Goal: Task Accomplishment & Management: Complete application form

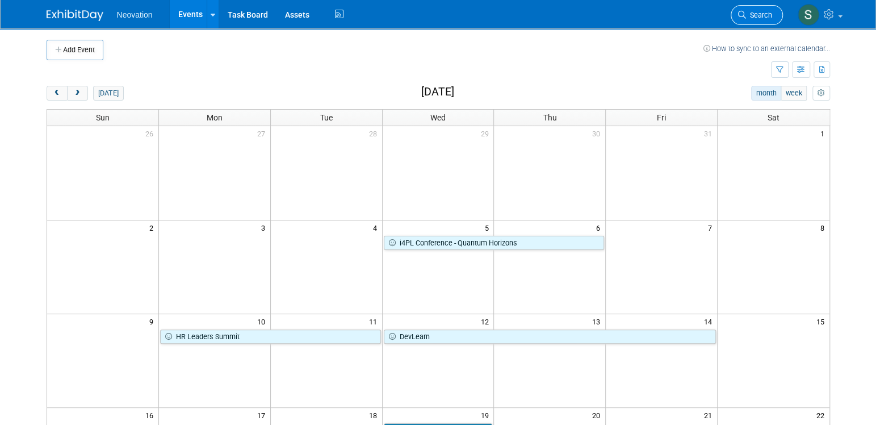
click at [754, 9] on link "Search" at bounding box center [757, 15] width 52 height 20
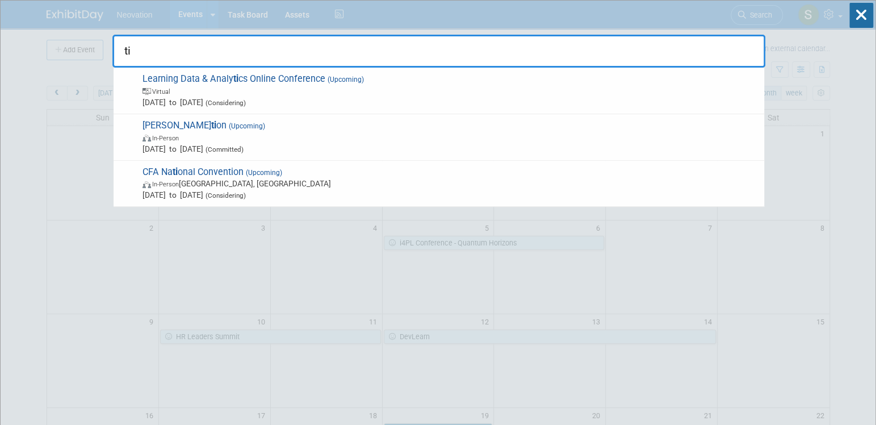
type input "t"
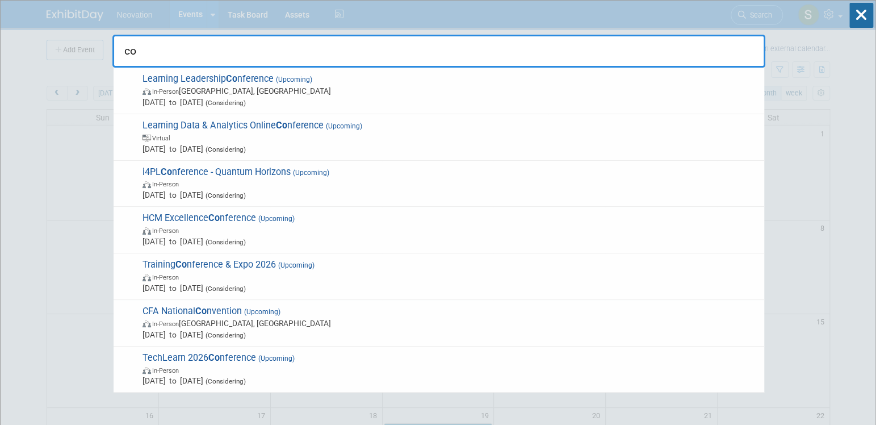
type input "c"
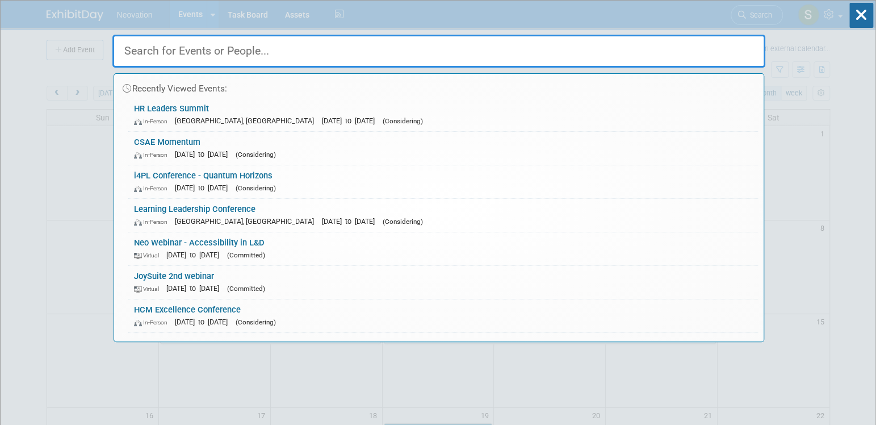
click at [617, 22] on div "Recently Viewed Events: HR Leaders Summit In-Person Vaughan, Canada Nov 10, 202…" at bounding box center [438, 171] width 653 height 341
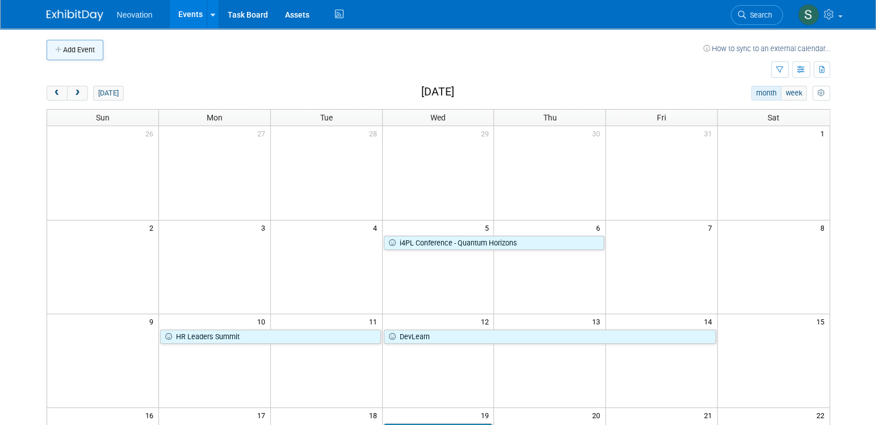
click at [70, 52] on button "Add Event" at bounding box center [75, 50] width 57 height 20
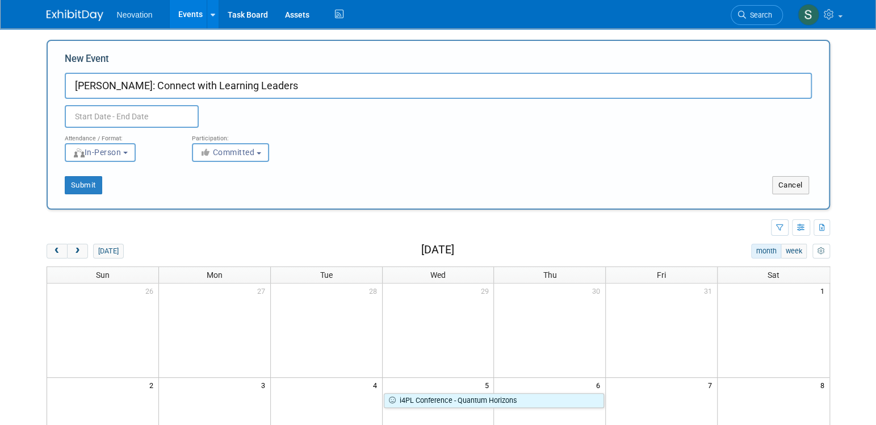
type input "[PERSON_NAME]: Connect with Learning Leaders"
click at [136, 113] on input "text" at bounding box center [132, 116] width 134 height 23
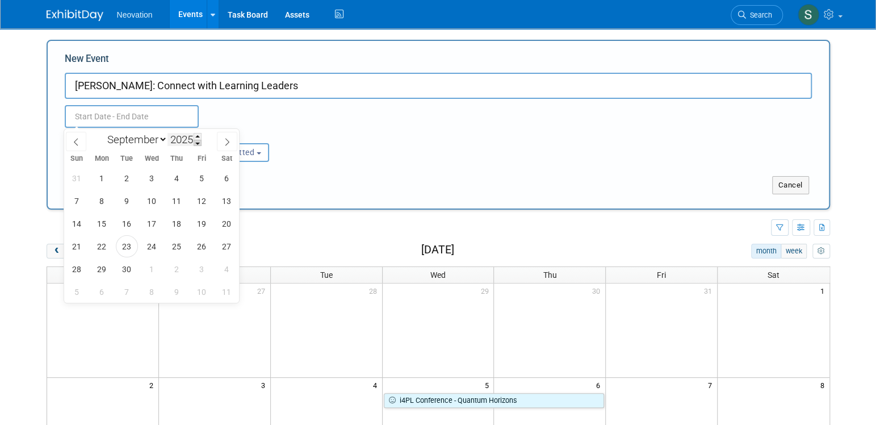
click at [198, 144] on span at bounding box center [198, 143] width 8 height 7
click at [198, 135] on span at bounding box center [198, 136] width 8 height 7
type input "2026"
click at [159, 140] on select "January February March April May June July August September October November De…" at bounding box center [134, 139] width 65 height 14
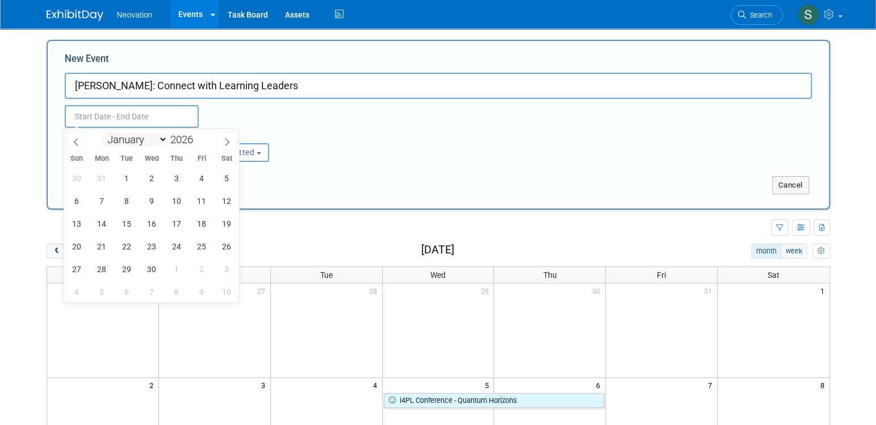
select select "5"
click at [102, 132] on select "January February March April May June July August September October November De…" at bounding box center [134, 139] width 65 height 14
drag, startPoint x: 122, startPoint y: 224, endPoint x: 183, endPoint y: 223, distance: 60.8
click at [183, 223] on div "31 1 2 3 4 5 6 7 8 9 10 11 12 13 14 15 16 17 18 19 20 21 22 23 24 25 26 27 28 2…" at bounding box center [151, 234] width 175 height 136
click at [123, 219] on span "16" at bounding box center [127, 223] width 22 height 22
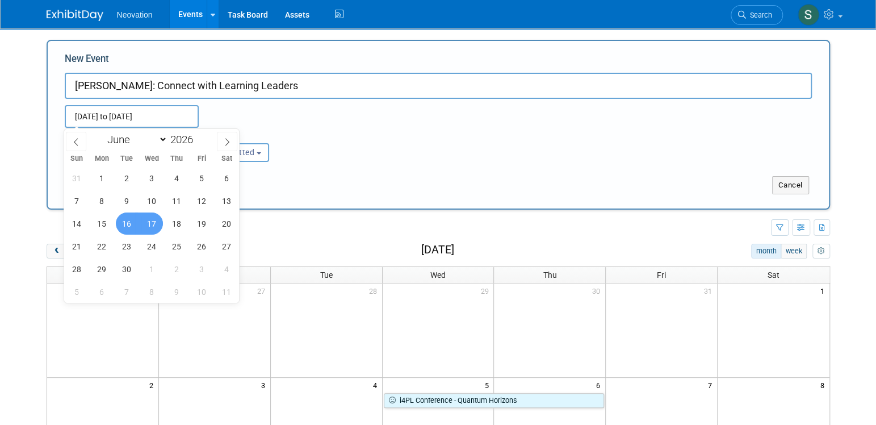
click at [153, 219] on span "17" at bounding box center [152, 223] width 22 height 22
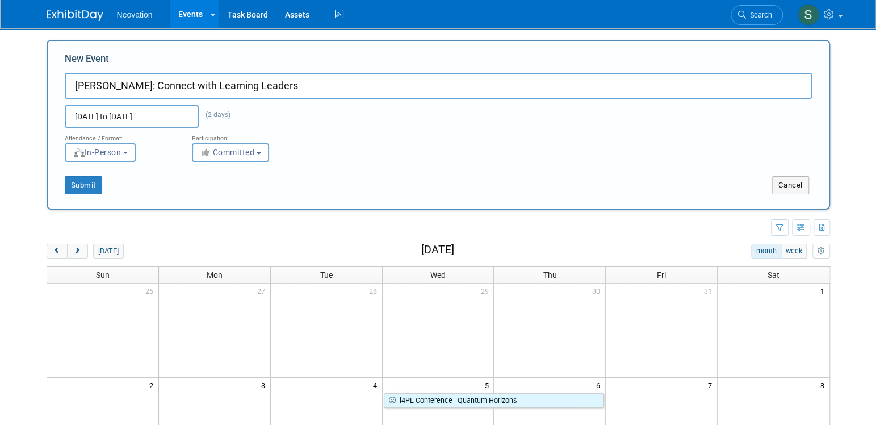
click at [156, 114] on input "Jun 16, 2026 to Jun 17, 2026" at bounding box center [132, 116] width 134 height 23
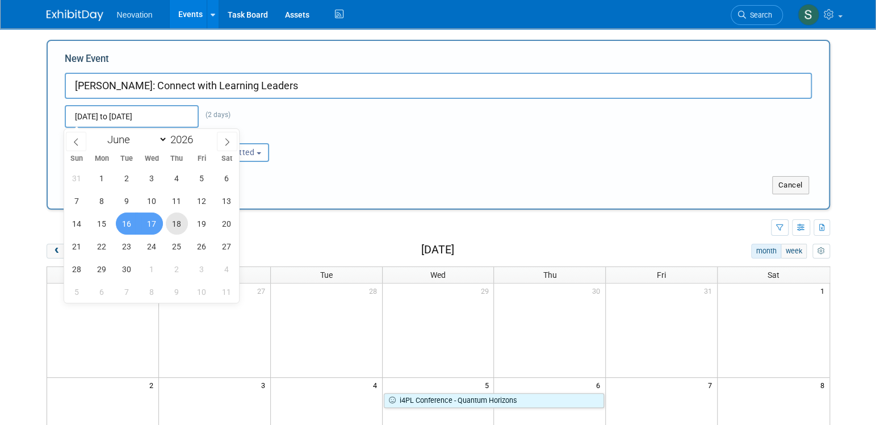
click at [177, 226] on span "18" at bounding box center [177, 223] width 22 height 22
type input "Jun 18, 2026 to Jun 18, 2026"
click at [344, 121] on div "Jun 18, 2026 to Jun 18, 2026 (2 days) Duplicate Event Warning" at bounding box center [438, 113] width 764 height 29
click at [136, 114] on input "Jun 18, 2026 to Jun 18, 2026" at bounding box center [132, 116] width 134 height 23
click at [123, 224] on span "16" at bounding box center [127, 223] width 22 height 22
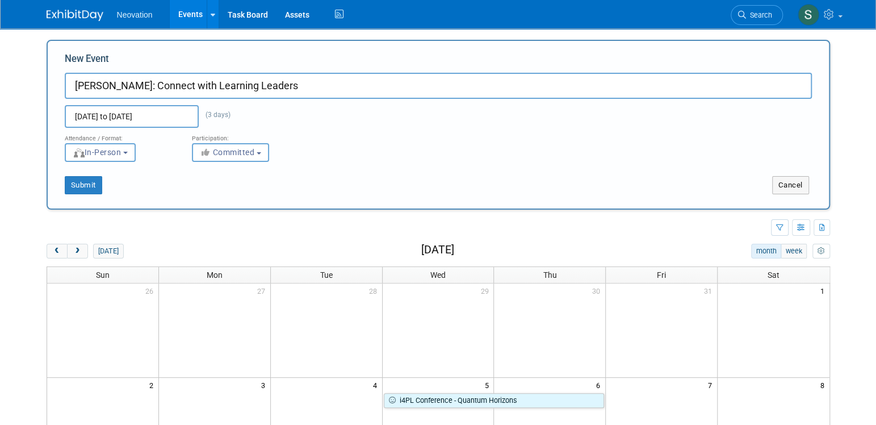
click at [142, 116] on input "Jun 16, 2026 to Jun 18, 2026" at bounding box center [132, 116] width 134 height 23
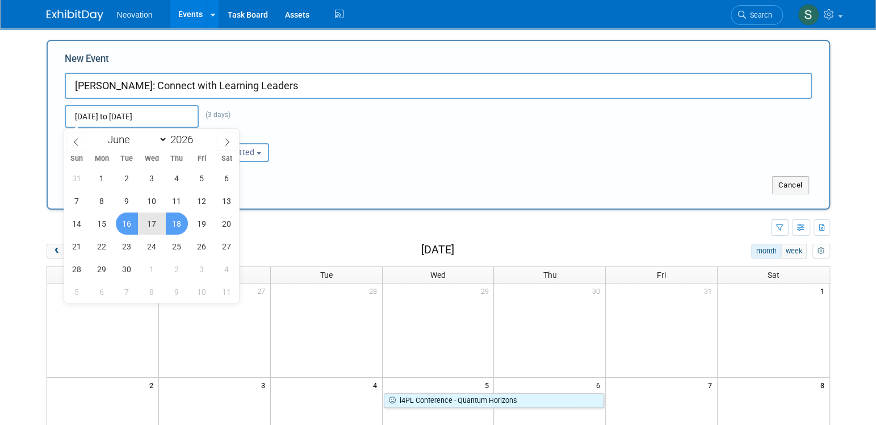
click at [148, 223] on span "17" at bounding box center [152, 223] width 22 height 22
click at [130, 224] on span "16" at bounding box center [127, 223] width 22 height 22
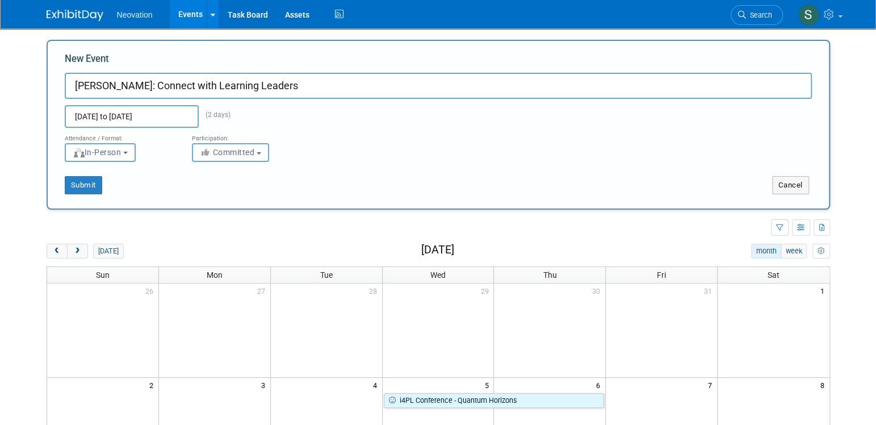
click at [119, 117] on input "Jun 16, 2026 to Jun 17, 2026" at bounding box center [132, 116] width 134 height 23
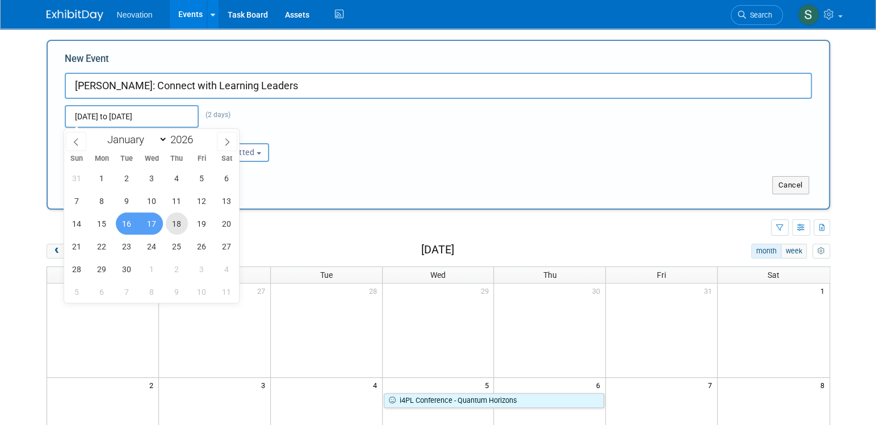
click at [177, 225] on span "18" at bounding box center [177, 223] width 22 height 22
click at [120, 225] on span "16" at bounding box center [127, 223] width 22 height 22
type input "Jun 16, 2026 to Jun 18, 2026"
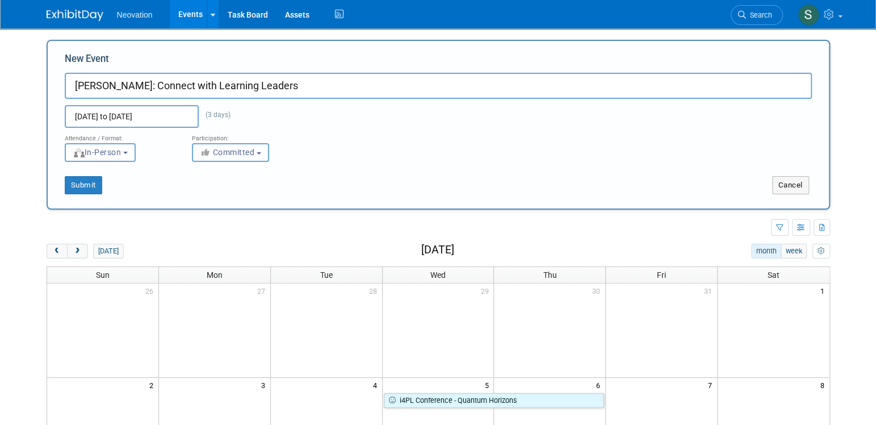
click at [215, 157] on span "Committed" at bounding box center [227, 152] width 55 height 9
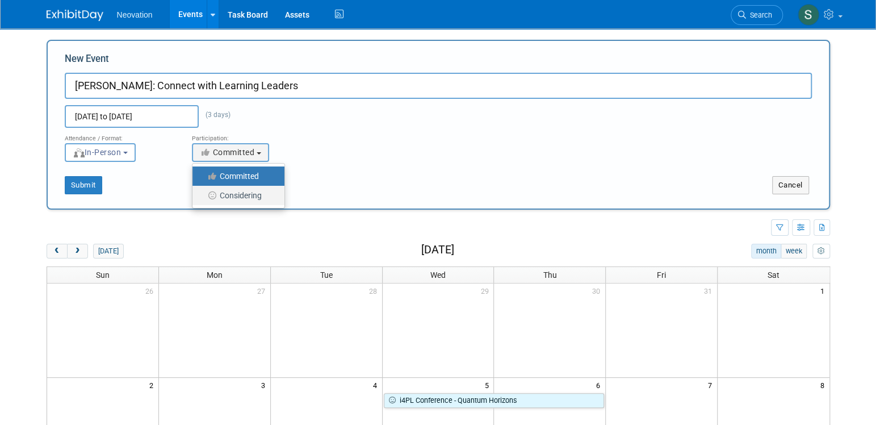
click at [241, 198] on label "Considering" at bounding box center [235, 195] width 75 height 15
click at [203, 198] on input "Considering" at bounding box center [198, 195] width 7 height 7
select select "2"
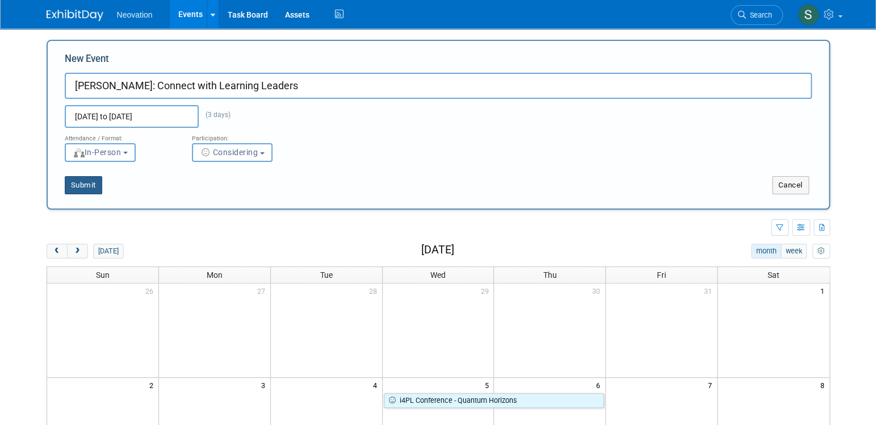
click at [82, 181] on button "Submit" at bounding box center [83, 185] width 37 height 18
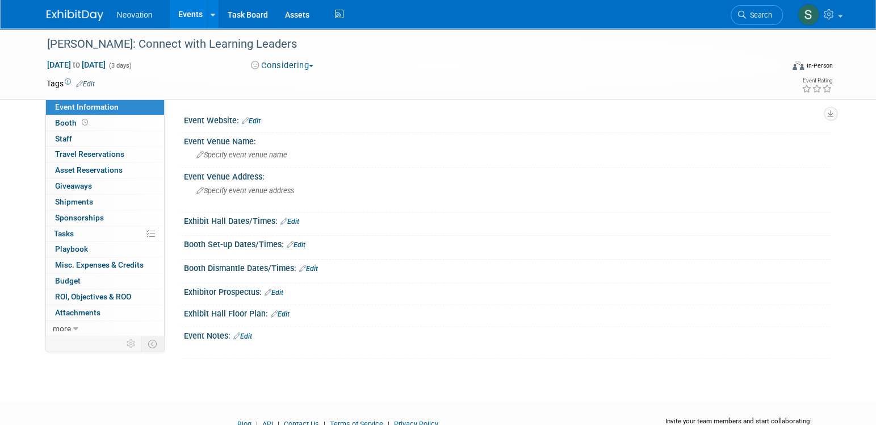
click at [246, 120] on icon at bounding box center [245, 120] width 7 height 7
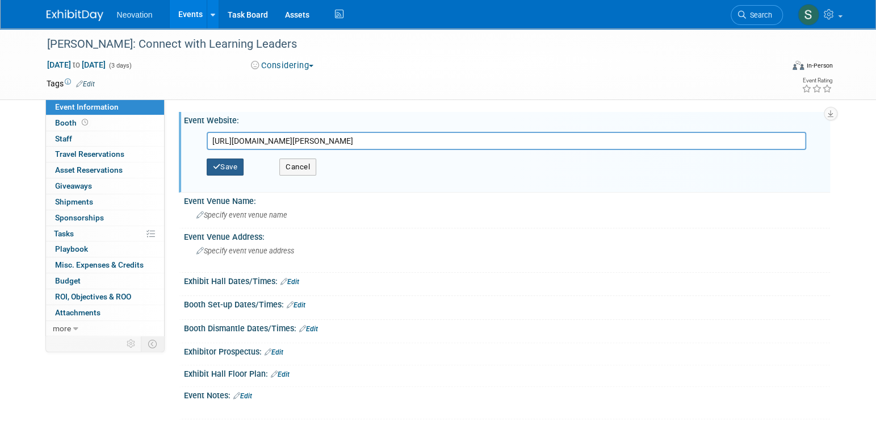
type input "https://trainingindustry.com/tice/"
click at [233, 161] on button "Save" at bounding box center [225, 166] width 37 height 17
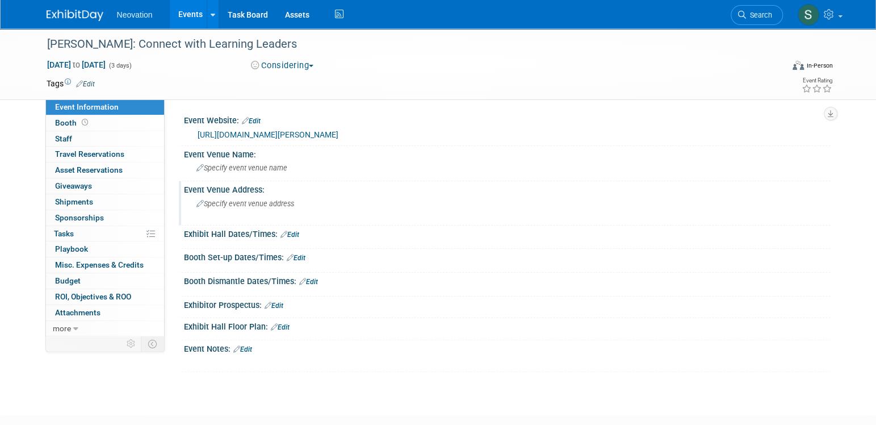
click at [240, 198] on div "Specify event venue address" at bounding box center [319, 208] width 252 height 26
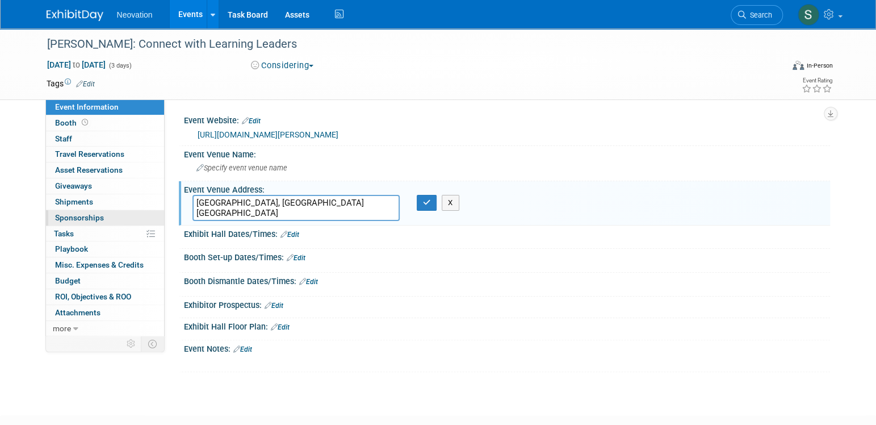
type textarea "Raleigh, NC USA"
click at [85, 215] on span "Sponsorships 0" at bounding box center [79, 217] width 49 height 9
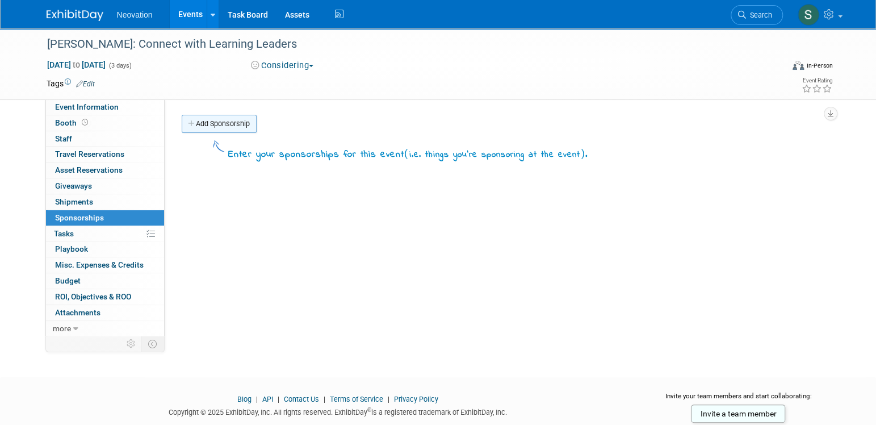
click at [218, 122] on link "Add Sponsorship" at bounding box center [219, 124] width 75 height 18
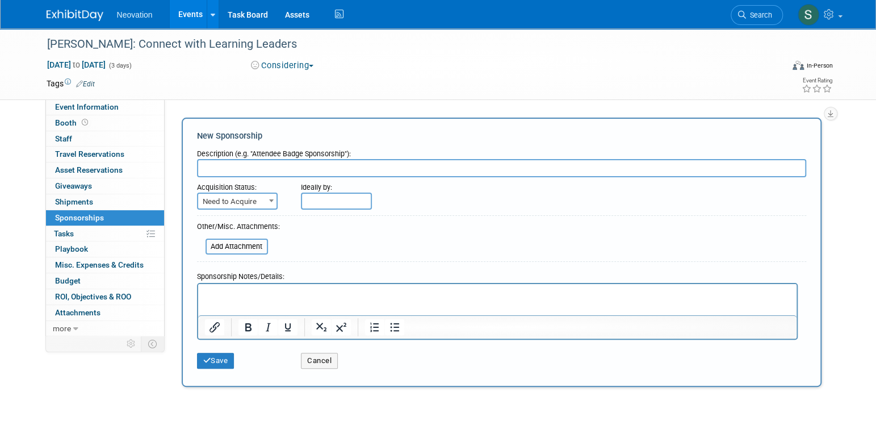
click at [241, 168] on input "text" at bounding box center [501, 168] width 609 height 18
type input "Information PDF"
click at [287, 291] on p "Rich Text Area. Press ALT-0 for help." at bounding box center [496, 293] width 585 height 11
click at [252, 296] on p "Rich Text Area. Press ALT-0 for help." at bounding box center [496, 293] width 585 height 11
paste body "Rich Text Area. Press ALT-0 for help."
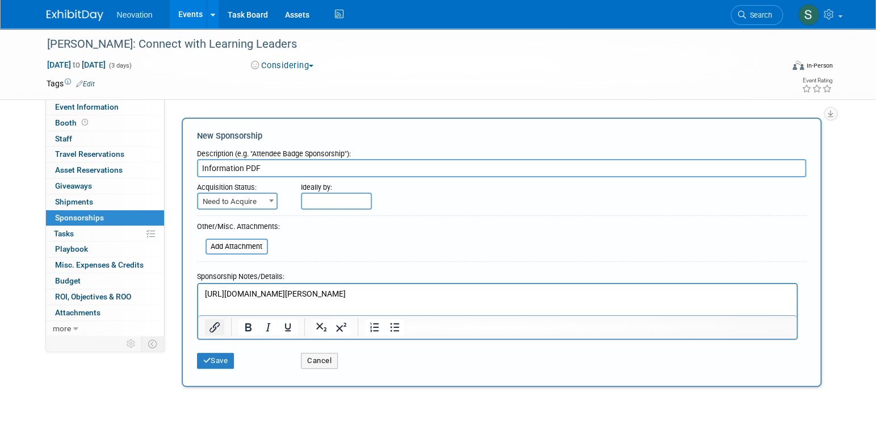
click at [211, 325] on icon "Insert/edit link" at bounding box center [215, 327] width 14 height 14
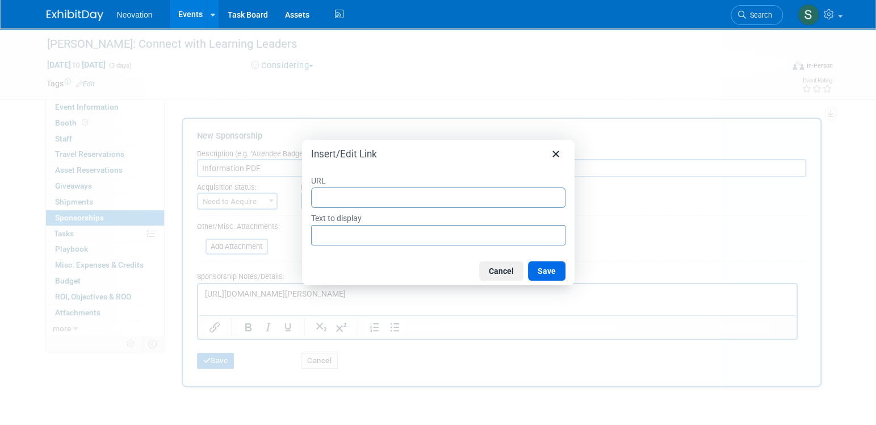
type input "https://assets.trainingindustry.com/content/uploads/2025/09/TICE-2026-Sponsor-P…"
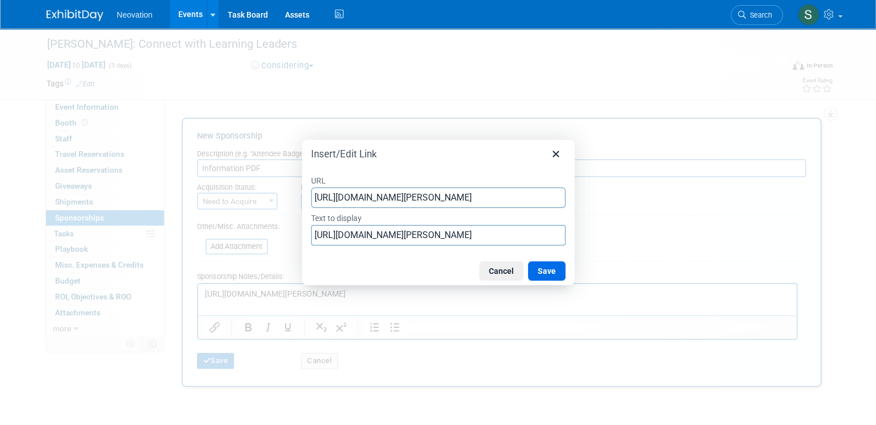
scroll to position [0, 149]
click at [543, 266] on button "Save" at bounding box center [546, 270] width 37 height 19
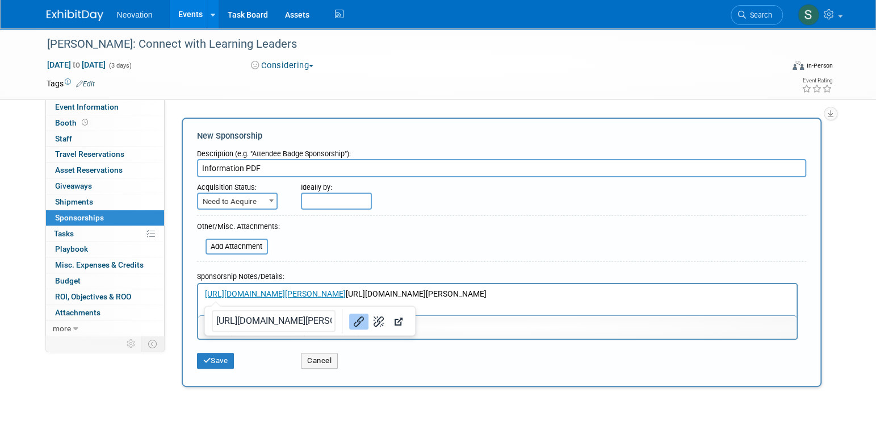
click at [632, 300] on p "https://assets.trainingindustry.com/content/uploads/2025/09/TICE-2026-Sponsor-P…" at bounding box center [496, 293] width 585 height 11
drag, startPoint x: 630, startPoint y: 305, endPoint x: 255, endPoint y: 303, distance: 375.4
click at [255, 300] on p "https://assets.trainingindustry.com/content/uploads/2025/09/TICE-2026-Sponsor-P…" at bounding box center [496, 293] width 585 height 11
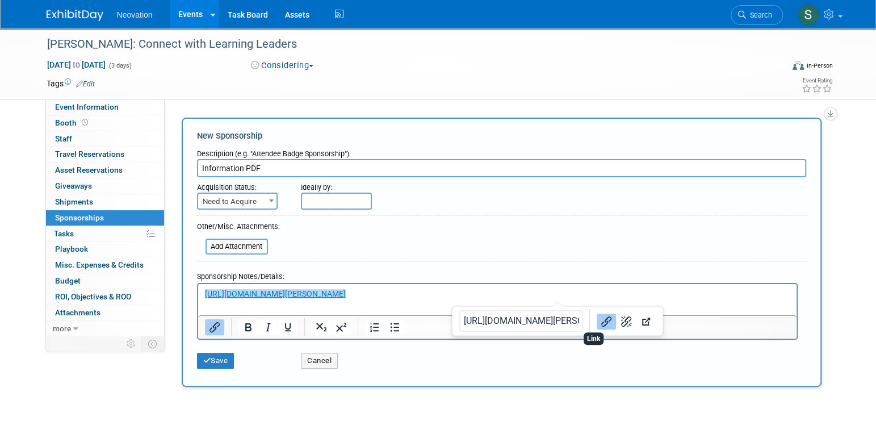
click at [600, 317] on icon "Link" at bounding box center [607, 321] width 14 height 14
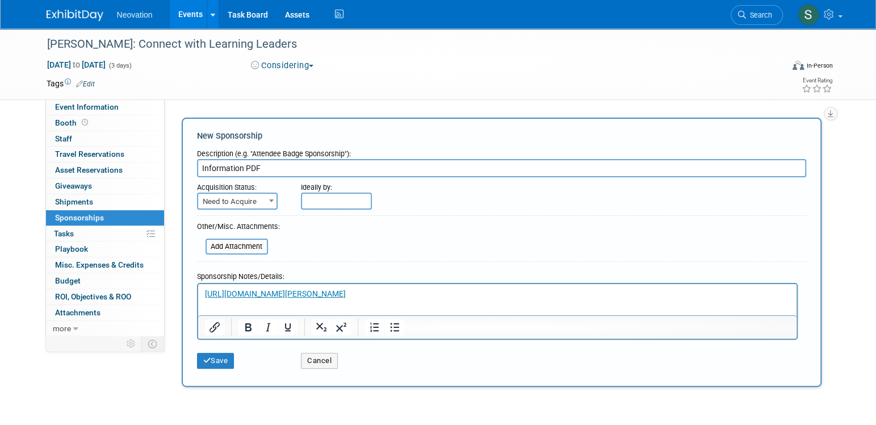
click at [336, 193] on input "text" at bounding box center [336, 201] width 71 height 17
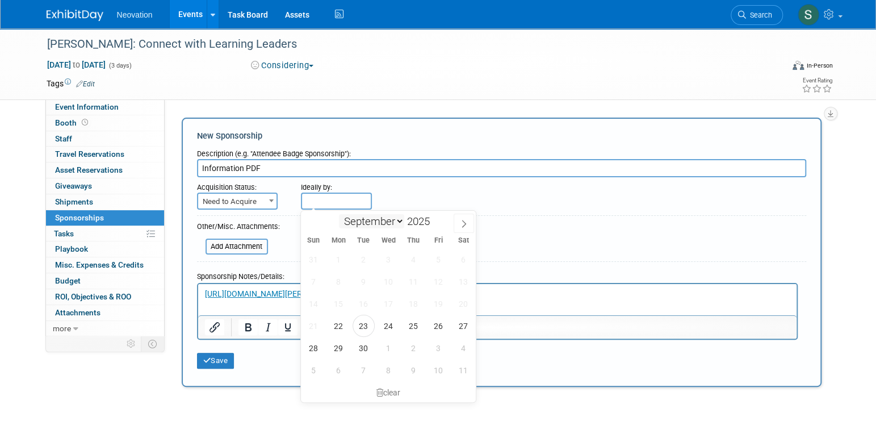
click at [401, 219] on select "September October November December" at bounding box center [371, 221] width 65 height 14
select select "11"
click at [339, 214] on select "September October November December" at bounding box center [371, 221] width 65 height 14
click at [437, 303] on span "19" at bounding box center [438, 303] width 22 height 22
type input "Dec 19, 2025"
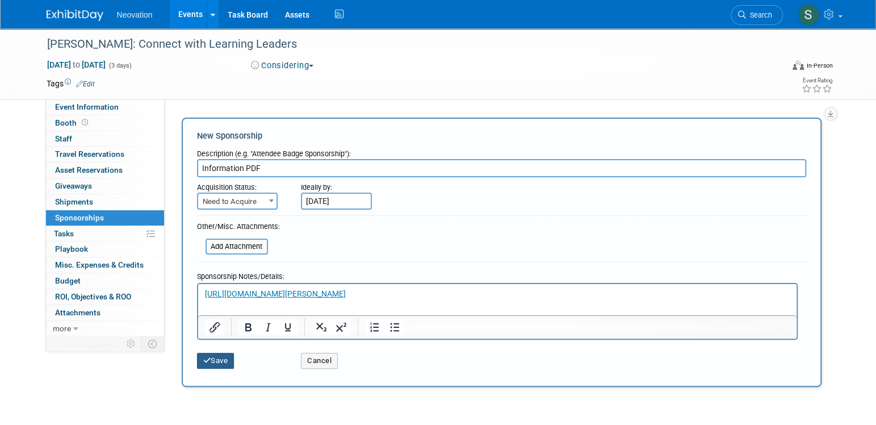
click at [214, 354] on button "Save" at bounding box center [215, 361] width 37 height 16
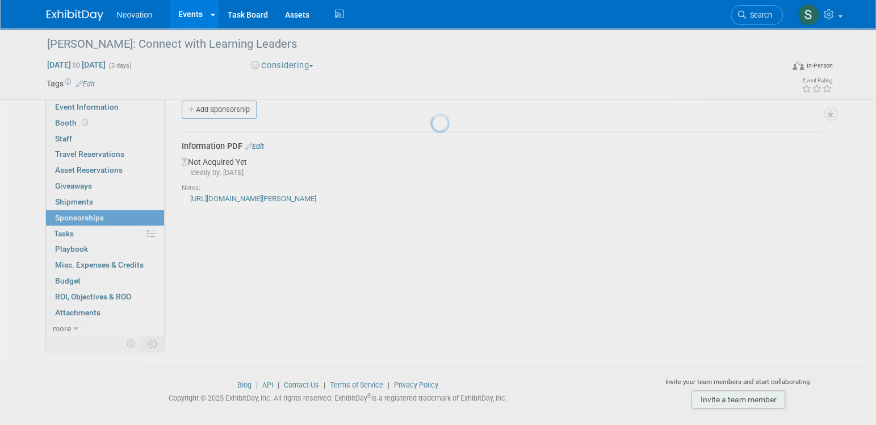
scroll to position [24, 0]
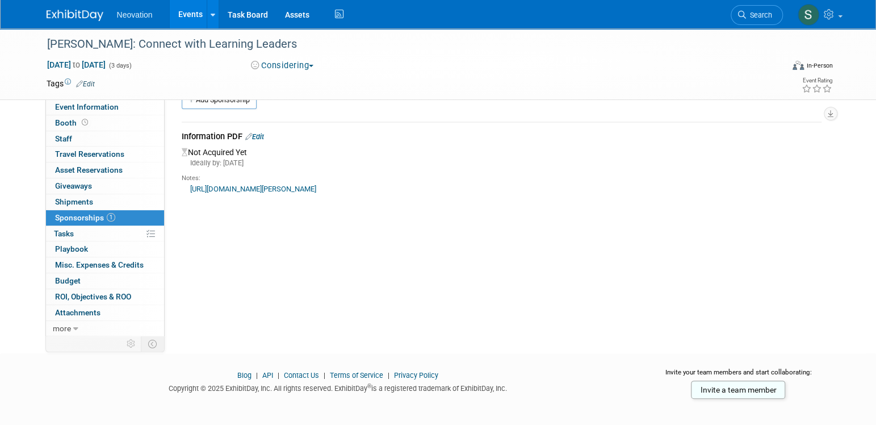
click at [60, 12] on img at bounding box center [75, 15] width 57 height 11
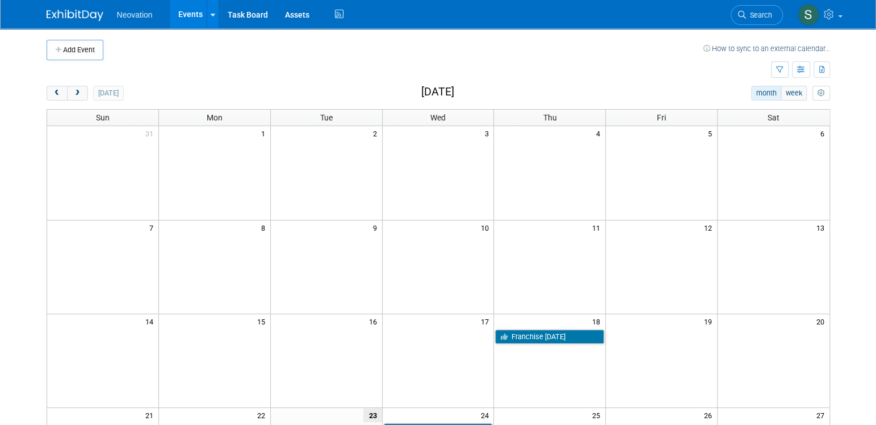
click at [186, 17] on link "Events" at bounding box center [190, 14] width 41 height 28
click at [186, 11] on link "Events" at bounding box center [190, 14] width 41 height 28
click at [80, 14] on img at bounding box center [75, 15] width 57 height 11
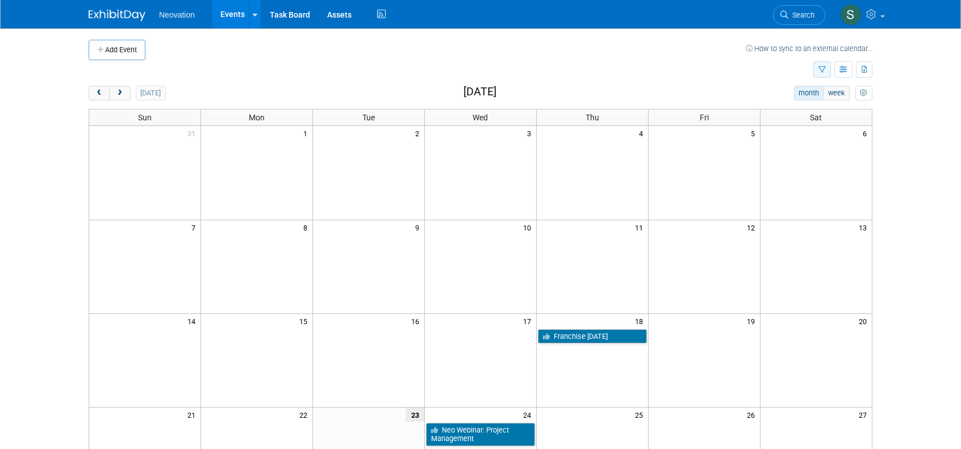
click at [822, 68] on icon "button" at bounding box center [821, 69] width 7 height 7
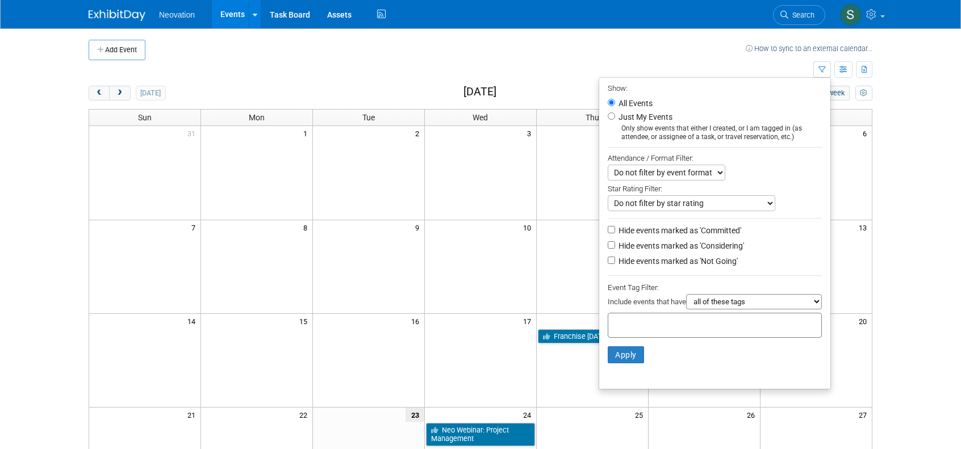
click at [741, 57] on td at bounding box center [445, 50] width 600 height 20
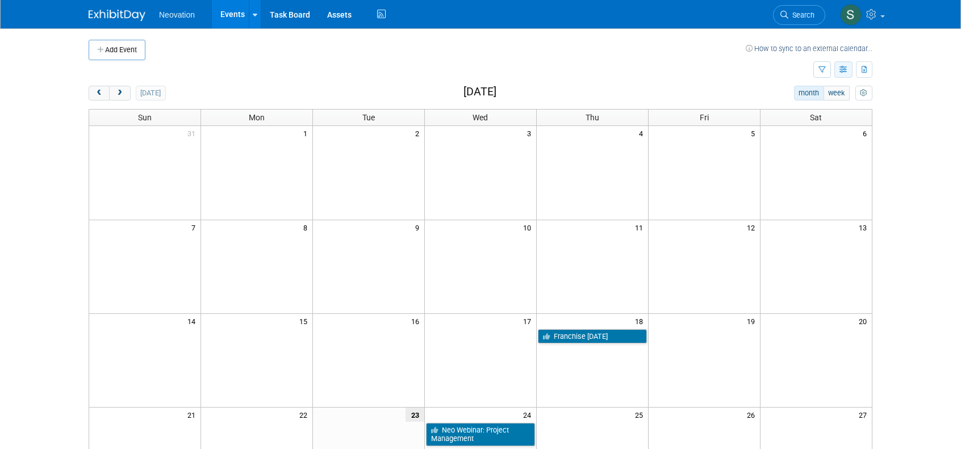
click at [839, 69] on icon "button" at bounding box center [843, 69] width 9 height 7
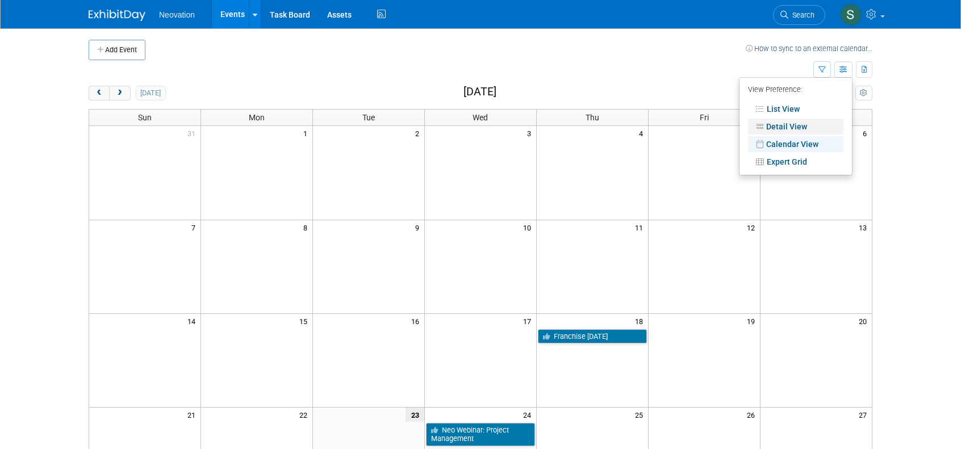
click at [791, 124] on link "Detail View" at bounding box center [795, 127] width 95 height 16
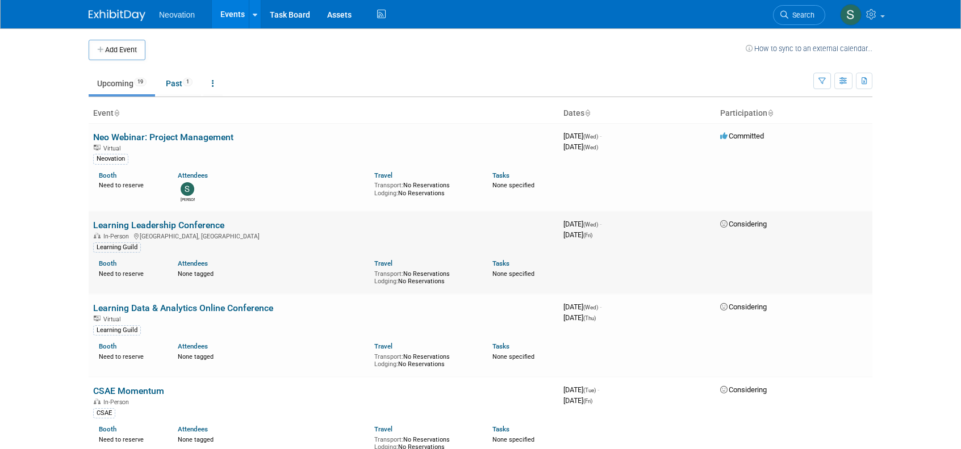
click at [152, 231] on link "Learning Leadership Conference" at bounding box center [158, 225] width 131 height 11
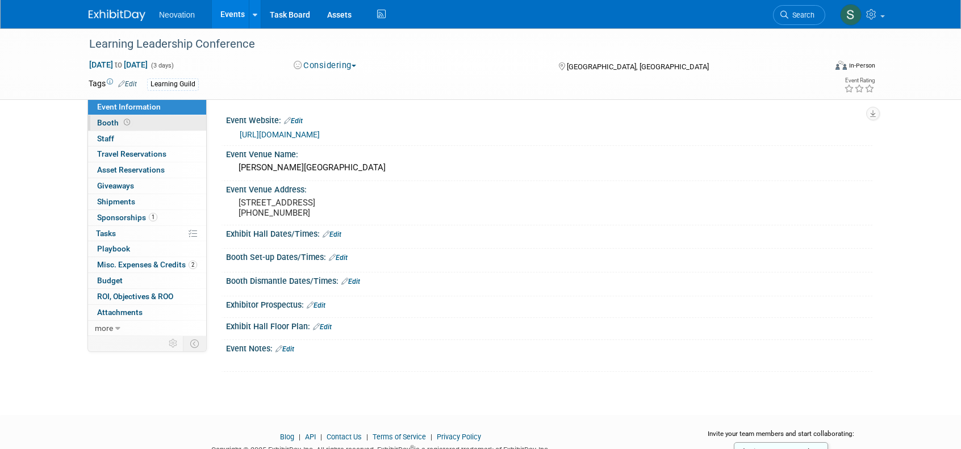
click at [103, 122] on span "Booth" at bounding box center [114, 122] width 35 height 9
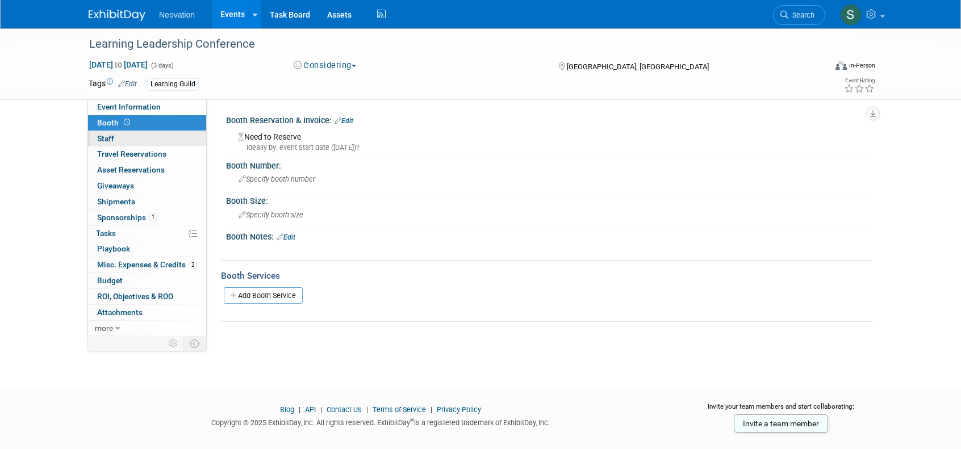
click at [100, 139] on span "Staff 0" at bounding box center [105, 138] width 17 height 9
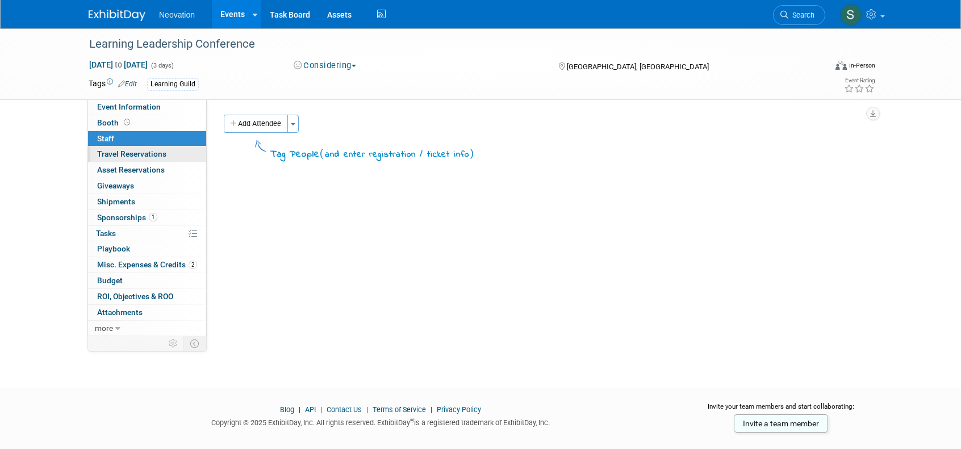
click at [106, 153] on span "Travel Reservations 0" at bounding box center [131, 153] width 69 height 9
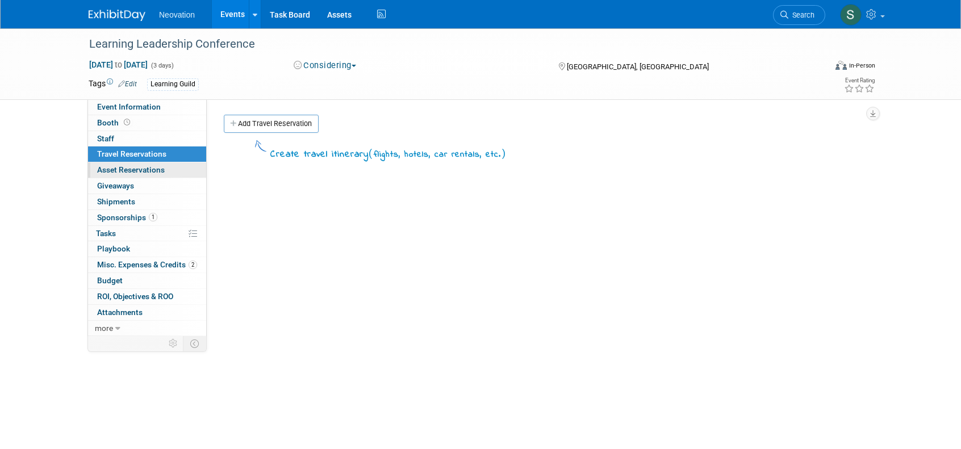
click at [111, 166] on span "Asset Reservations 0" at bounding box center [131, 169] width 68 height 9
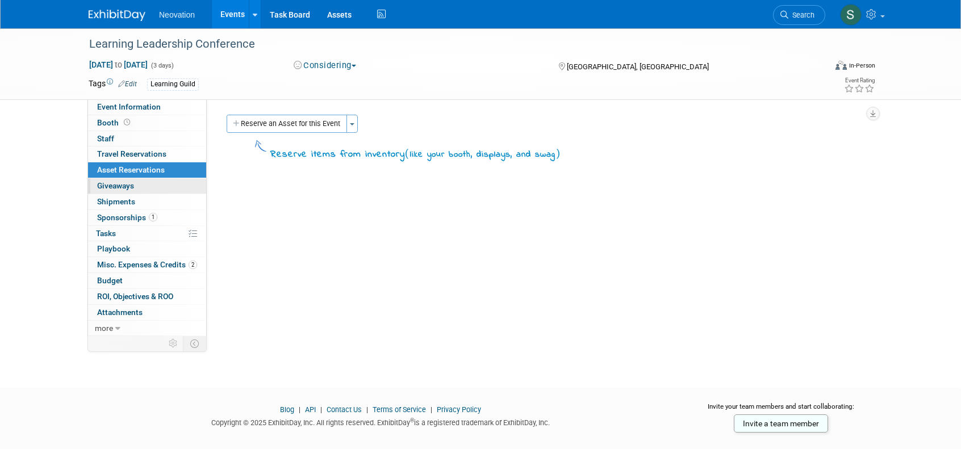
drag, startPoint x: 109, startPoint y: 178, endPoint x: 110, endPoint y: 186, distance: 8.6
click at [109, 178] on link "0 Giveaways 0" at bounding box center [147, 185] width 118 height 15
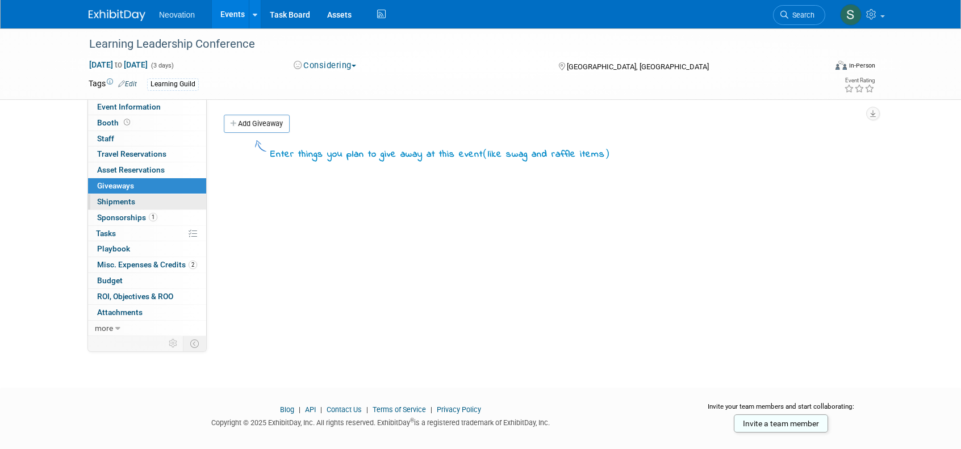
click at [110, 195] on link "0 Shipments 0" at bounding box center [147, 201] width 118 height 15
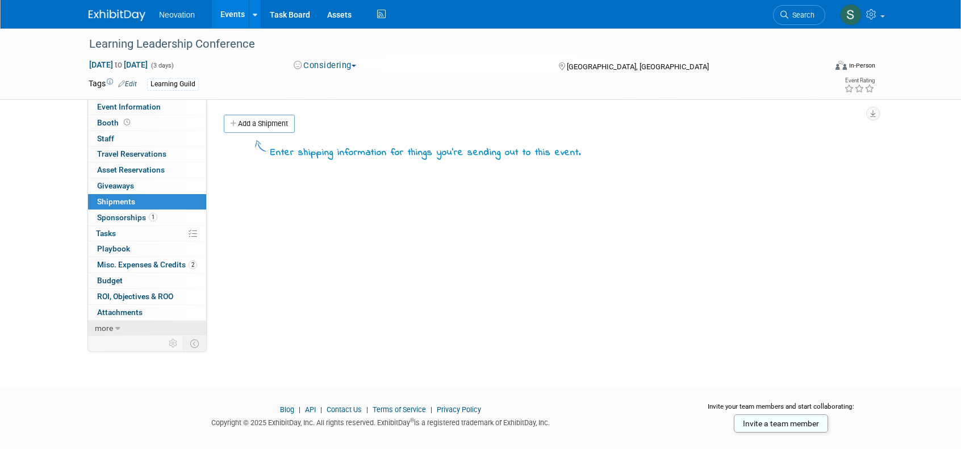
click at [109, 324] on span "more" at bounding box center [104, 328] width 18 height 9
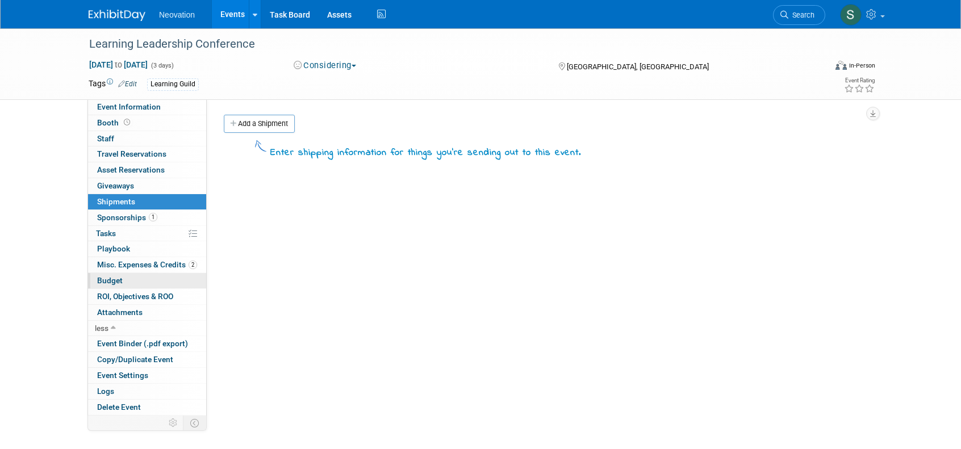
click at [103, 277] on span "Budget" at bounding box center [110, 280] width 26 height 9
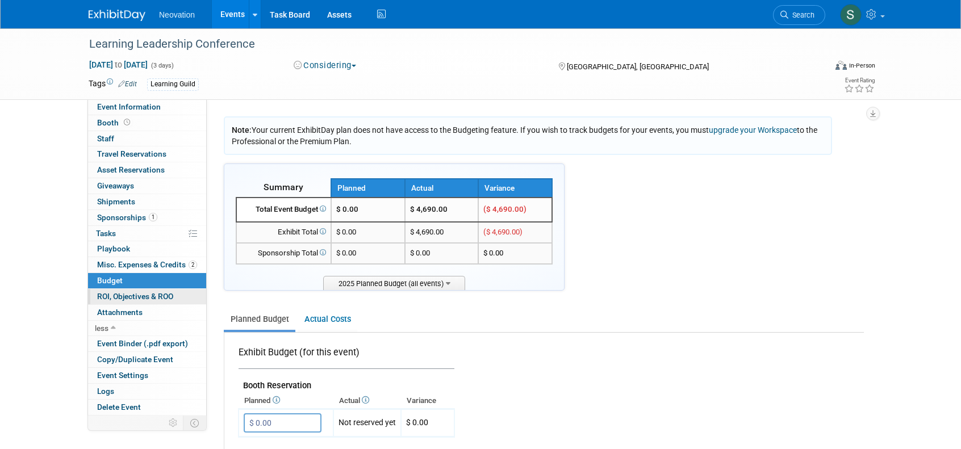
click at [134, 292] on span "ROI, Objectives & ROO 0" at bounding box center [135, 296] width 76 height 9
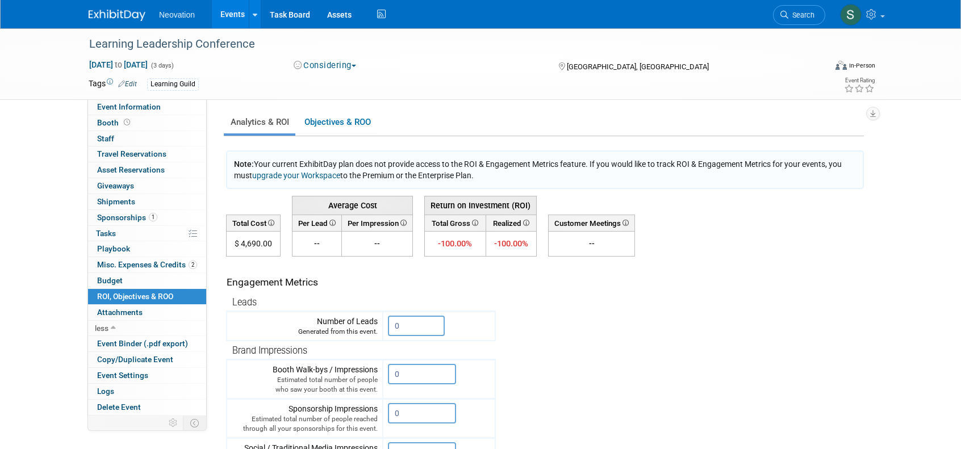
click at [161, 16] on span "Neovation" at bounding box center [177, 14] width 36 height 9
click at [224, 14] on link "Events" at bounding box center [232, 14] width 41 height 28
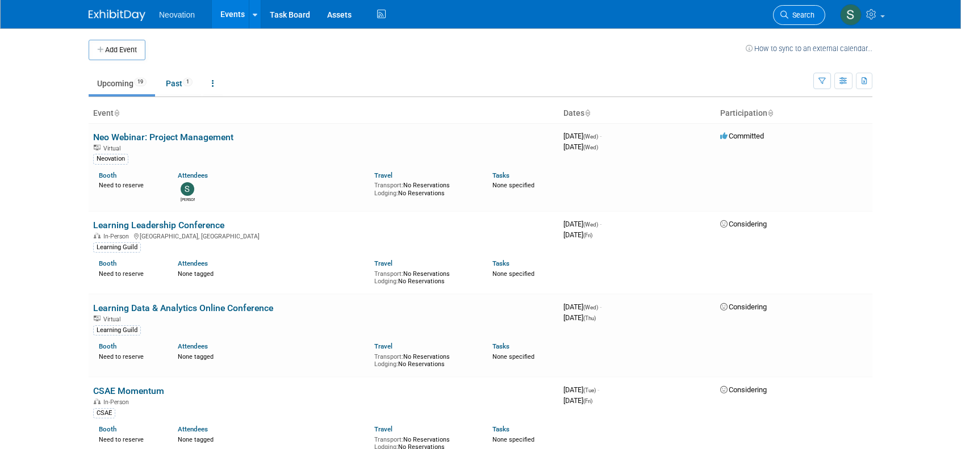
click at [789, 10] on link "Search" at bounding box center [799, 15] width 52 height 20
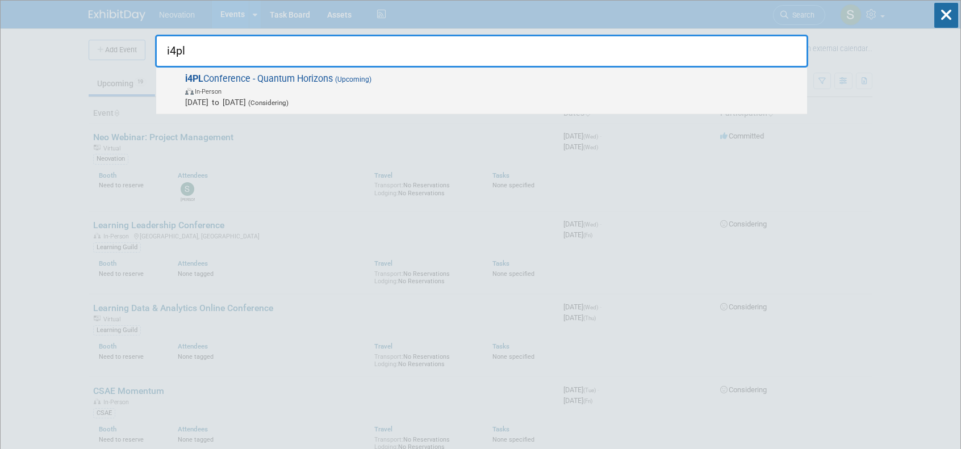
type input "i4pl"
click at [271, 73] on span "i4PL Conference - Quantum Horizons (Upcoming) In-Person [DATE] to [DATE] (Consi…" at bounding box center [492, 90] width 620 height 35
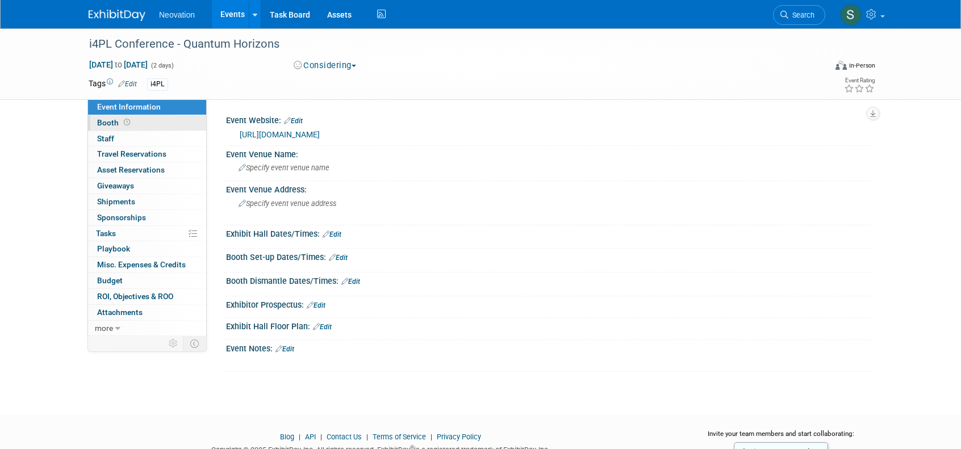
click at [109, 119] on span "Booth" at bounding box center [114, 122] width 35 height 9
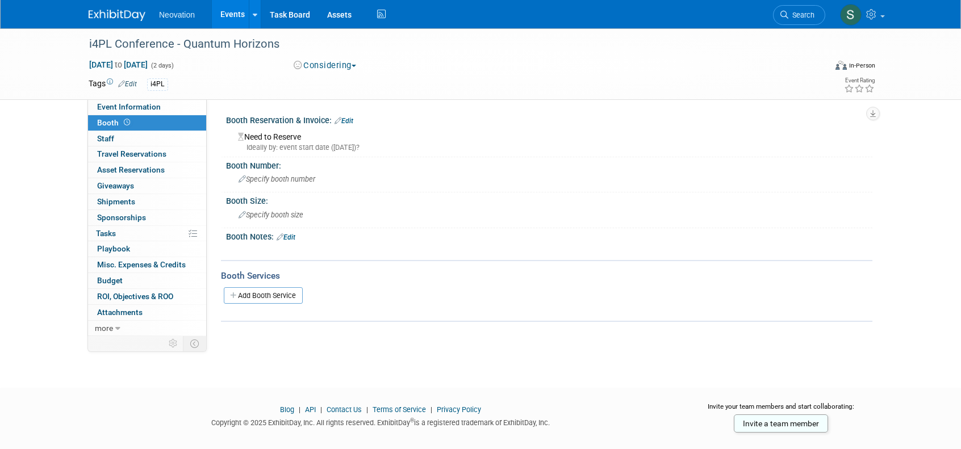
click at [350, 117] on link "Edit" at bounding box center [343, 121] width 19 height 8
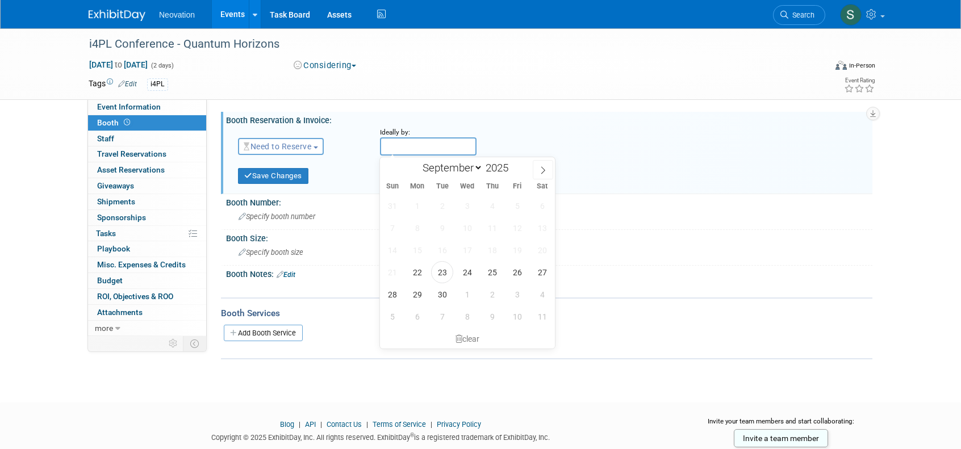
click at [411, 140] on input "text" at bounding box center [428, 146] width 97 height 18
click at [518, 273] on span "26" at bounding box center [517, 272] width 22 height 22
type input "Sep 26, 2025"
click at [327, 212] on div "Specify booth number" at bounding box center [549, 217] width 629 height 18
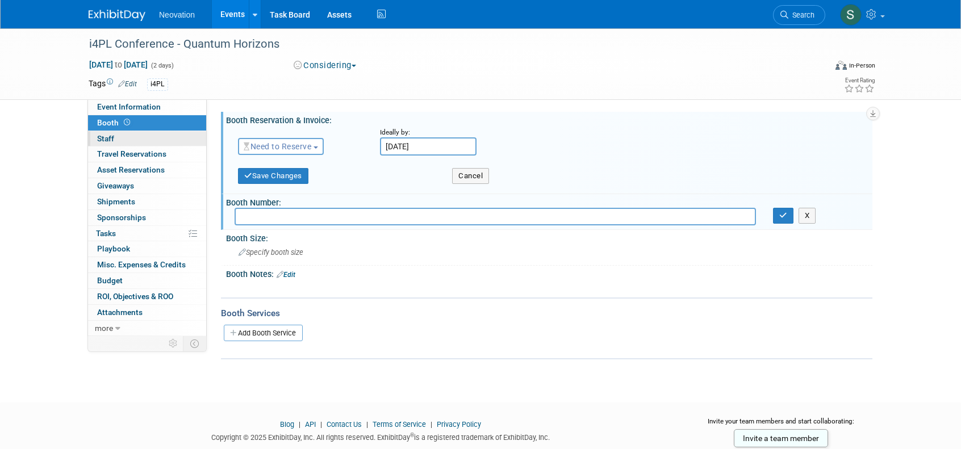
click at [100, 139] on span "Staff 0" at bounding box center [105, 138] width 17 height 9
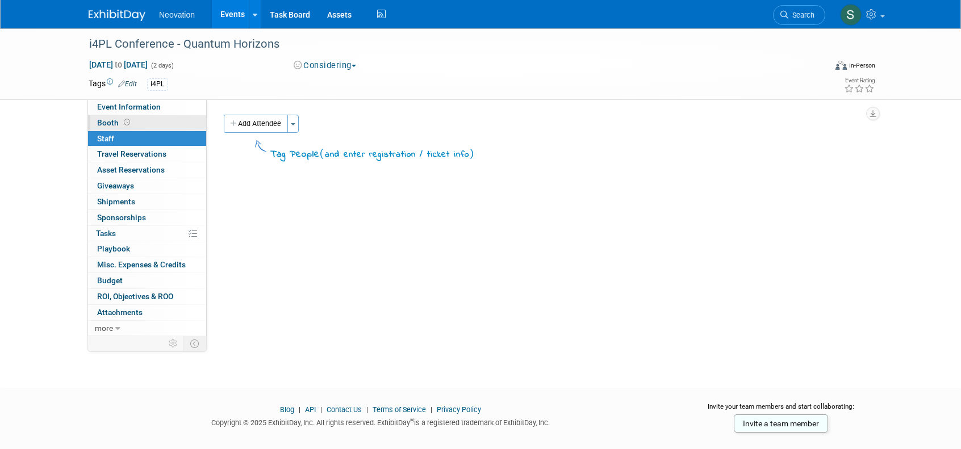
click at [103, 123] on span "Booth" at bounding box center [114, 122] width 35 height 9
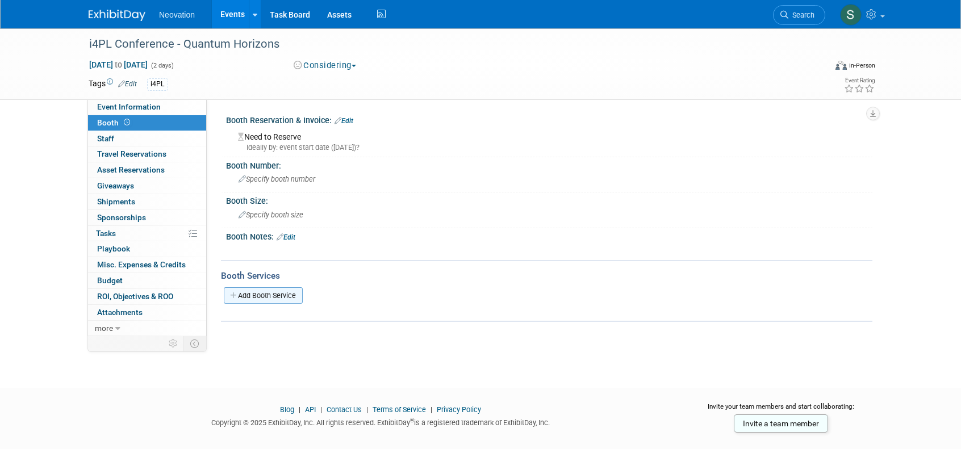
click at [265, 294] on link "Add Booth Service" at bounding box center [263, 295] width 79 height 16
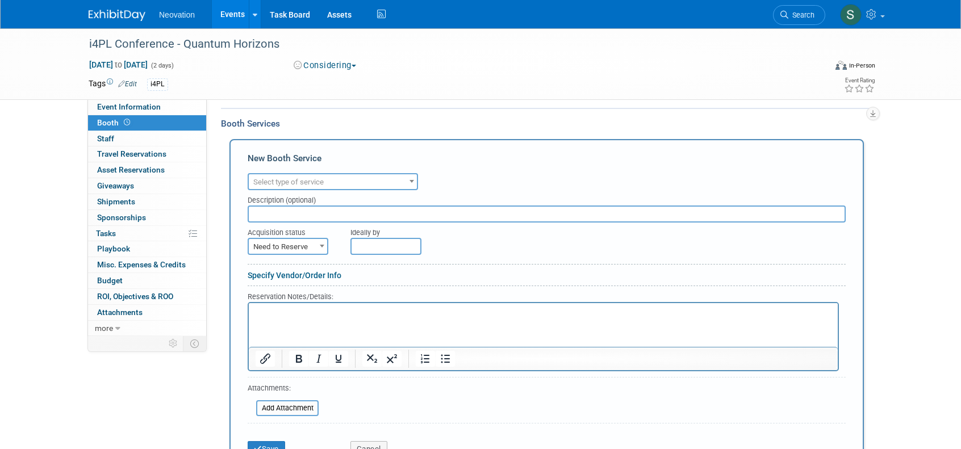
scroll to position [170, 0]
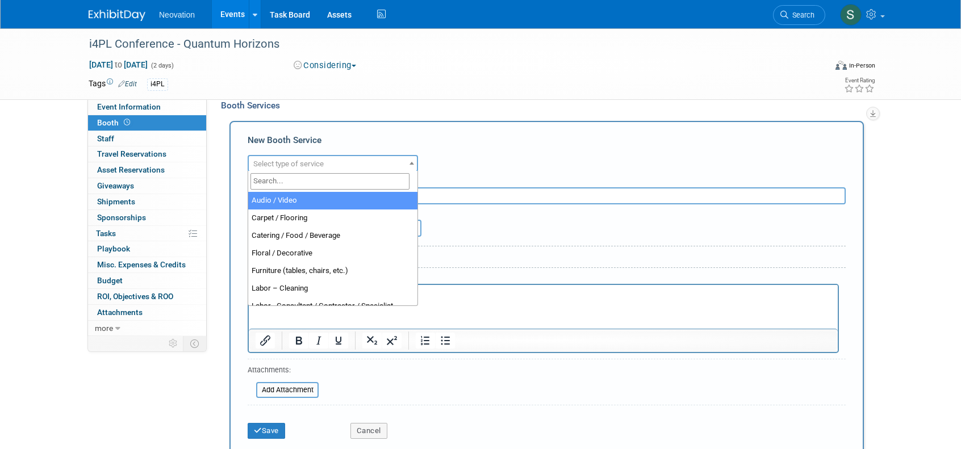
click at [407, 160] on span at bounding box center [411, 163] width 11 height 15
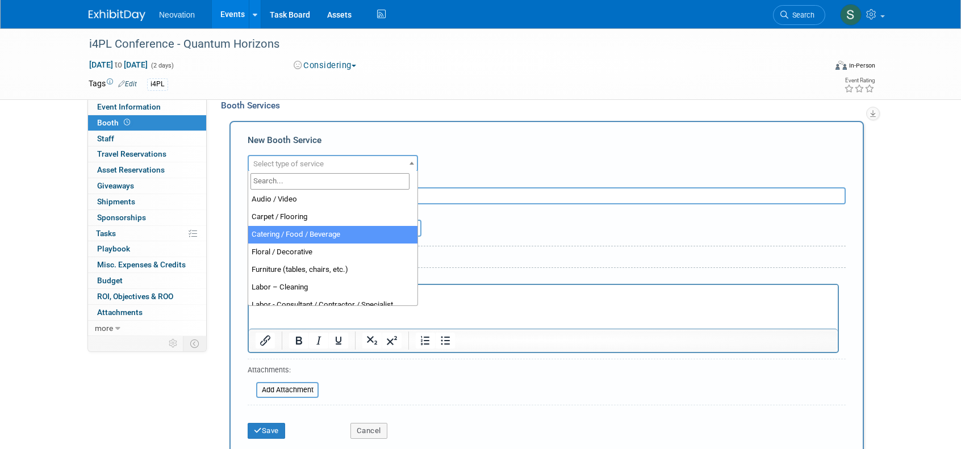
scroll to position [0, 0]
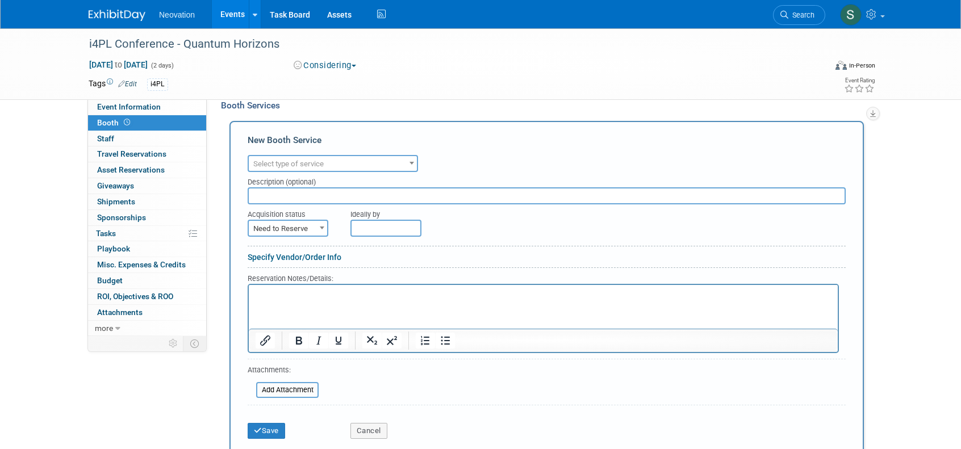
click at [481, 65] on div "Considering Committed Considering Not Going" at bounding box center [415, 66] width 251 height 12
click at [269, 428] on button "Save" at bounding box center [266, 431] width 37 height 16
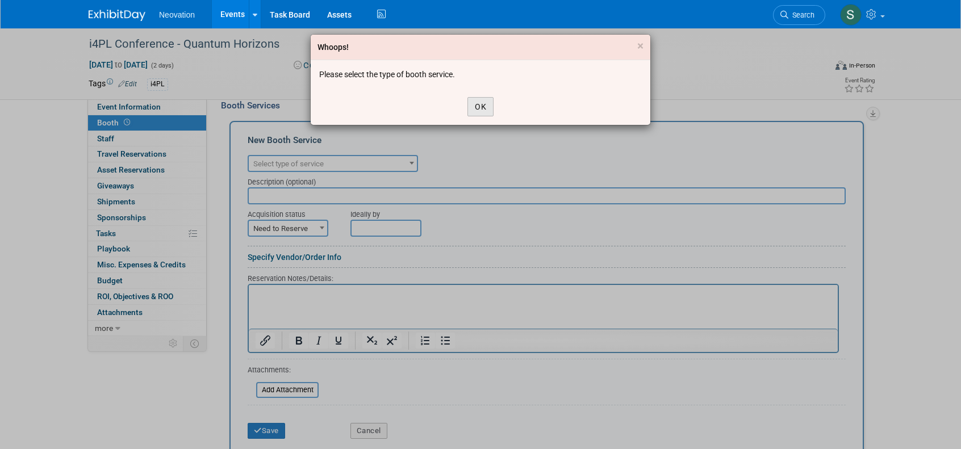
click at [482, 106] on button "OK" at bounding box center [480, 106] width 26 height 19
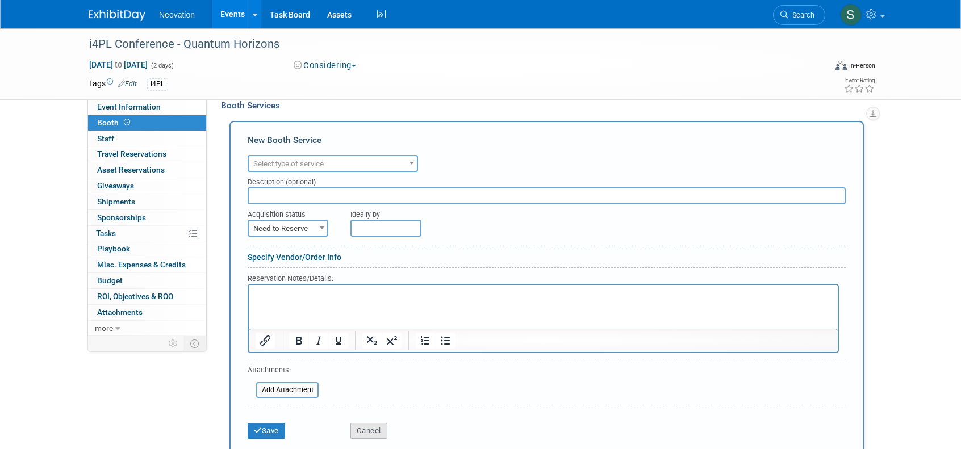
click at [367, 431] on button "Cancel" at bounding box center [368, 431] width 37 height 16
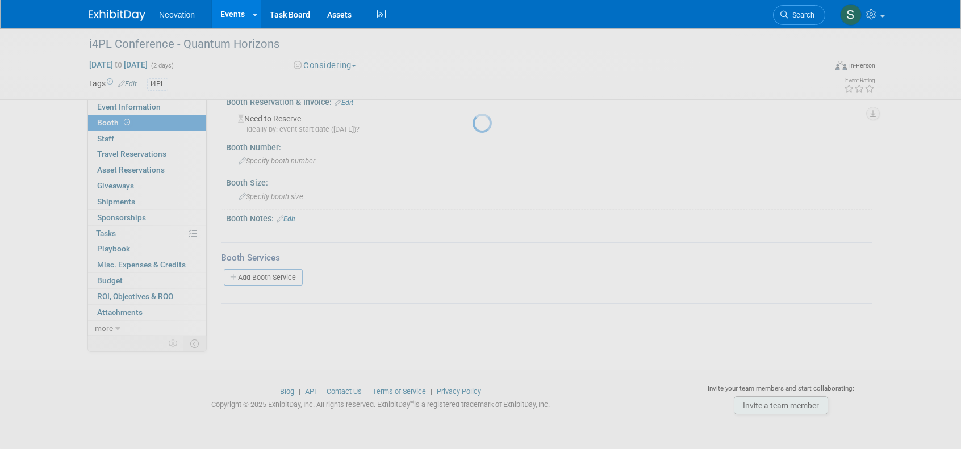
scroll to position [18, 0]
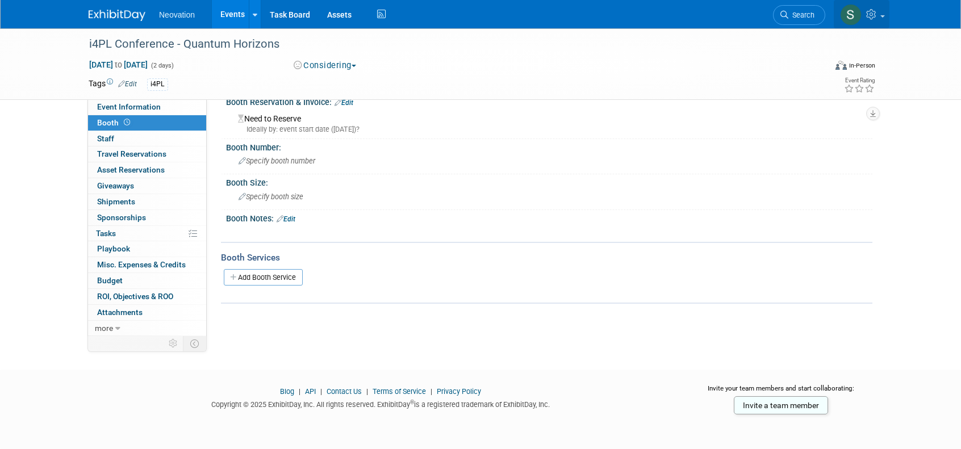
click at [881, 16] on span at bounding box center [882, 16] width 5 height 2
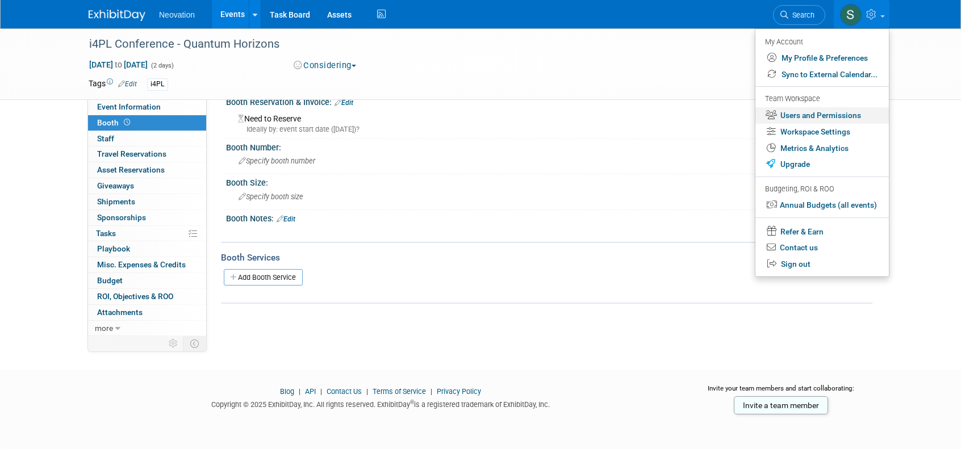
click at [815, 110] on link "Users and Permissions" at bounding box center [821, 115] width 133 height 16
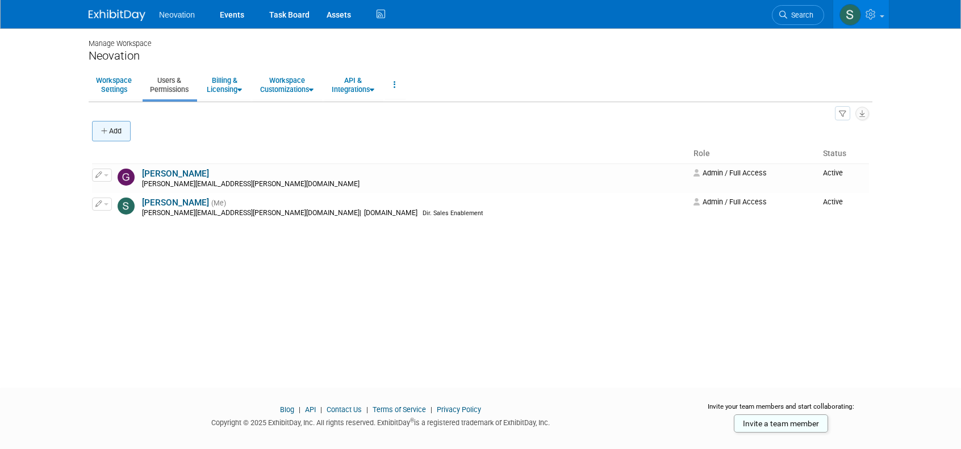
click at [112, 129] on button "Add" at bounding box center [111, 131] width 39 height 20
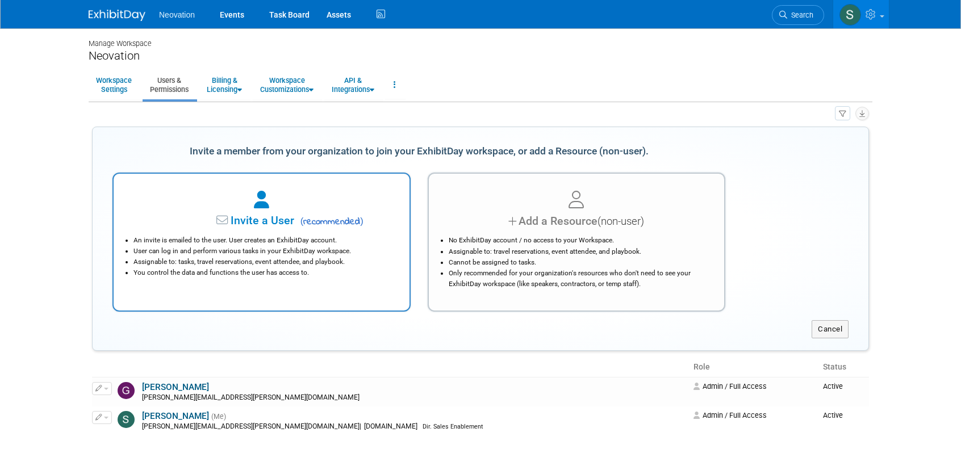
click at [232, 227] on div "Invite a User ( recommended )" at bounding box center [261, 221] width 267 height 16
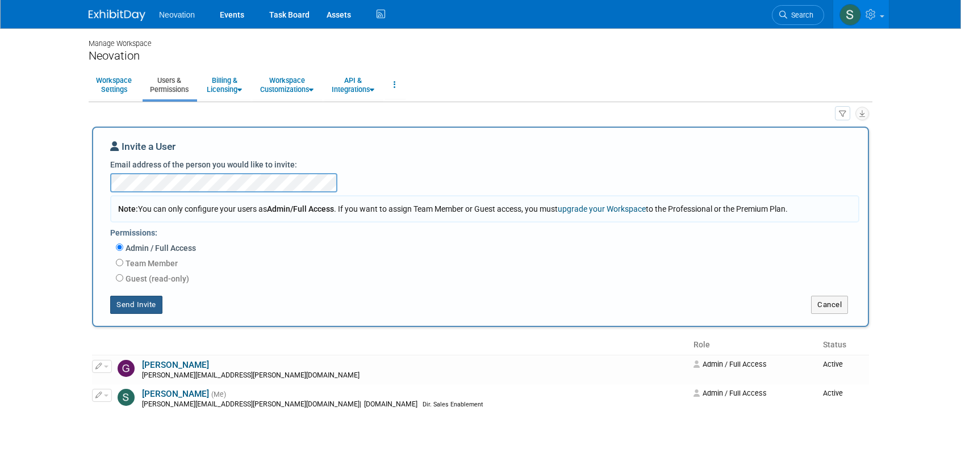
click at [138, 305] on button "Send Invite" at bounding box center [136, 305] width 52 height 18
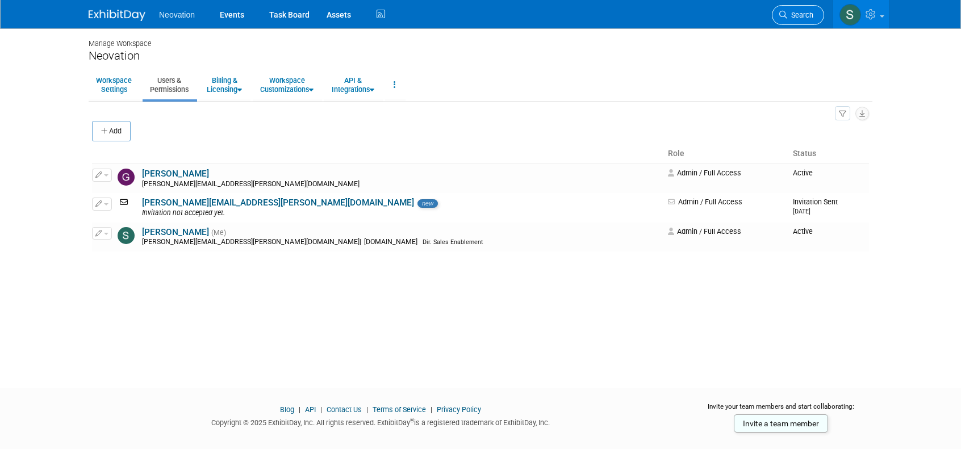
click at [801, 11] on span "Search" at bounding box center [800, 15] width 26 height 9
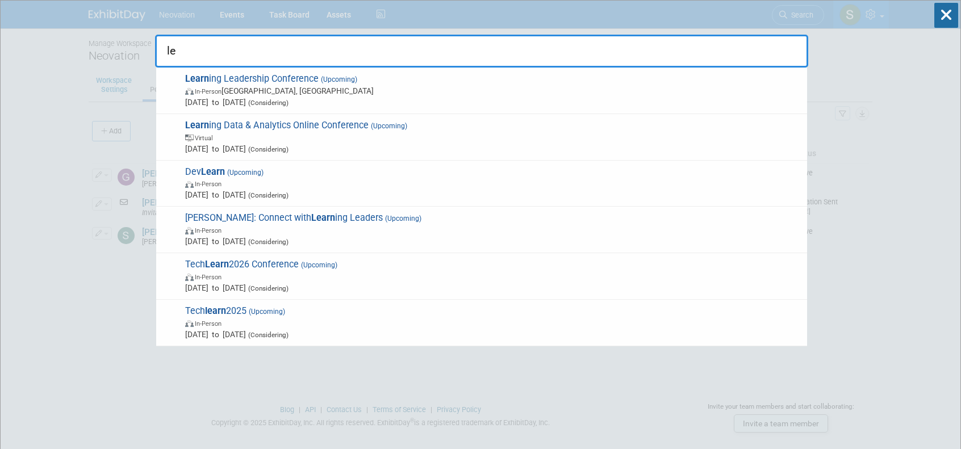
type input "l"
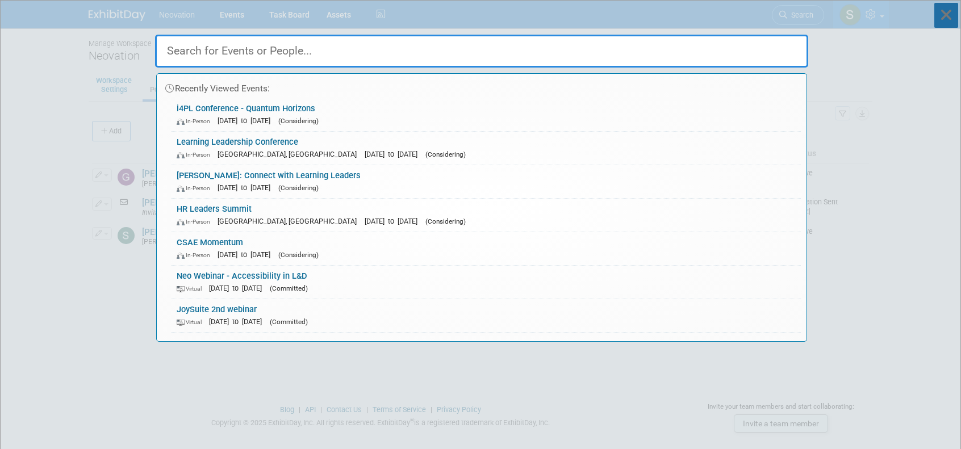
click at [948, 19] on icon at bounding box center [946, 15] width 24 height 25
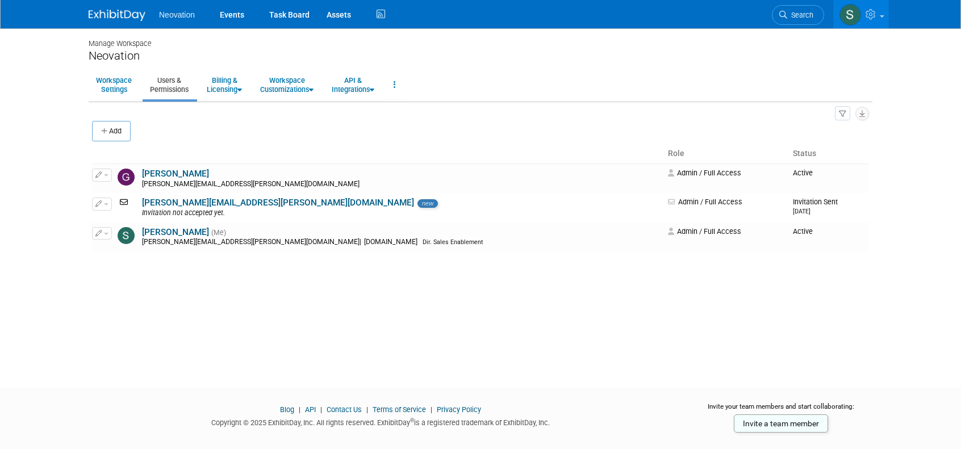
click at [184, 16] on span "Neovation" at bounding box center [177, 14] width 36 height 9
click at [226, 16] on link "Events" at bounding box center [231, 14] width 41 height 28
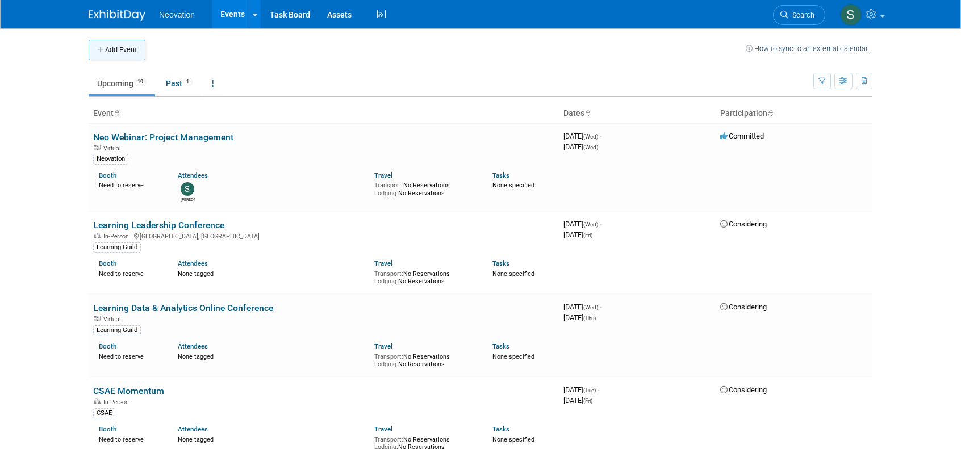
click at [111, 45] on button "Add Event" at bounding box center [117, 50] width 57 height 20
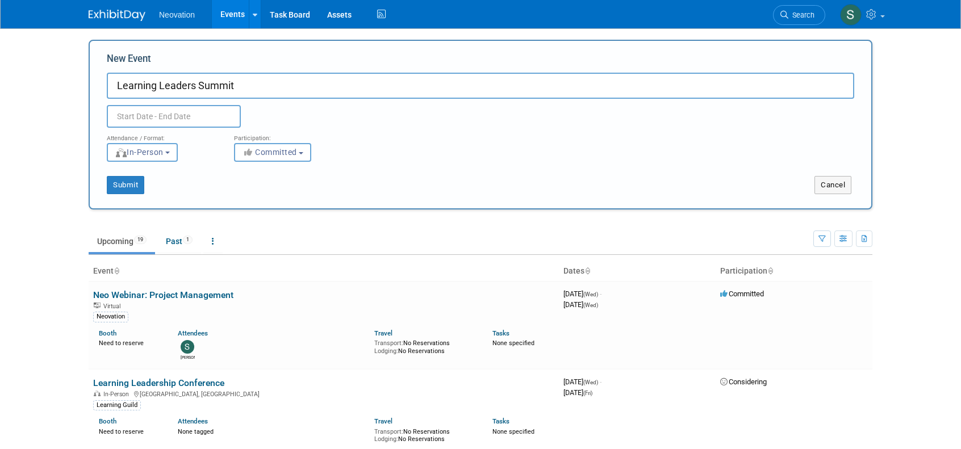
type input "Learning Leaders Summit"
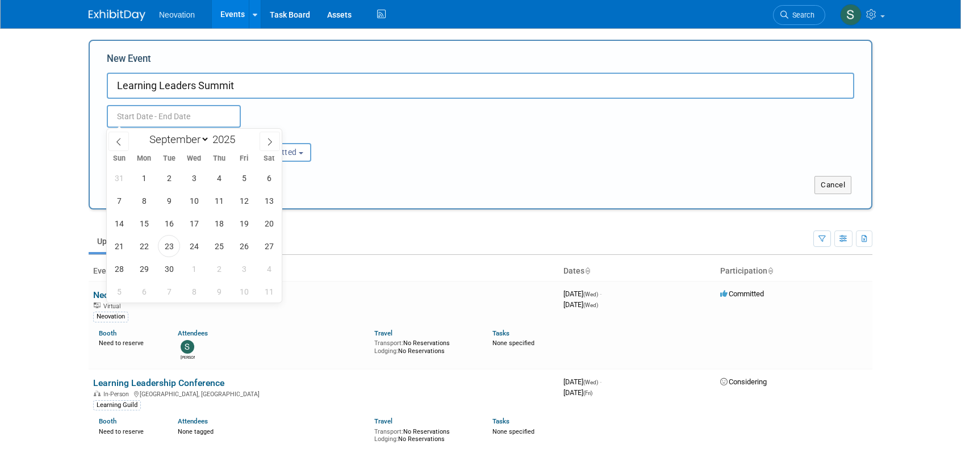
click at [179, 114] on input "text" at bounding box center [174, 116] width 134 height 23
click at [273, 140] on icon at bounding box center [270, 142] width 8 height 8
select select "9"
click at [145, 199] on span "6" at bounding box center [144, 201] width 22 height 22
type input "Oct 6, 2025 to Oct 6, 2025"
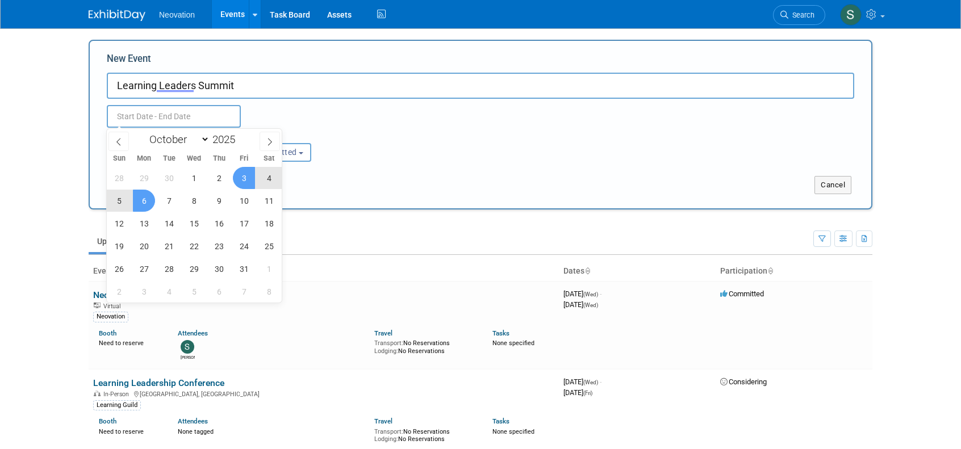
type input "Oct 6, 2025 to Oct 6, 2025"
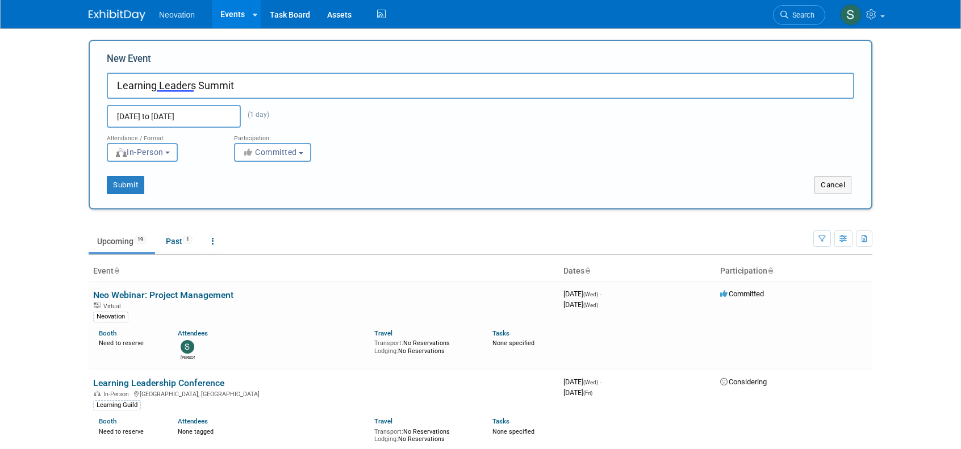
click at [421, 141] on div "Attendance / Format: <img src="https://www.exhibitday.com/Images/Format-InPerso…" at bounding box center [480, 145] width 764 height 34
click at [265, 155] on span "Committed" at bounding box center [269, 152] width 55 height 9
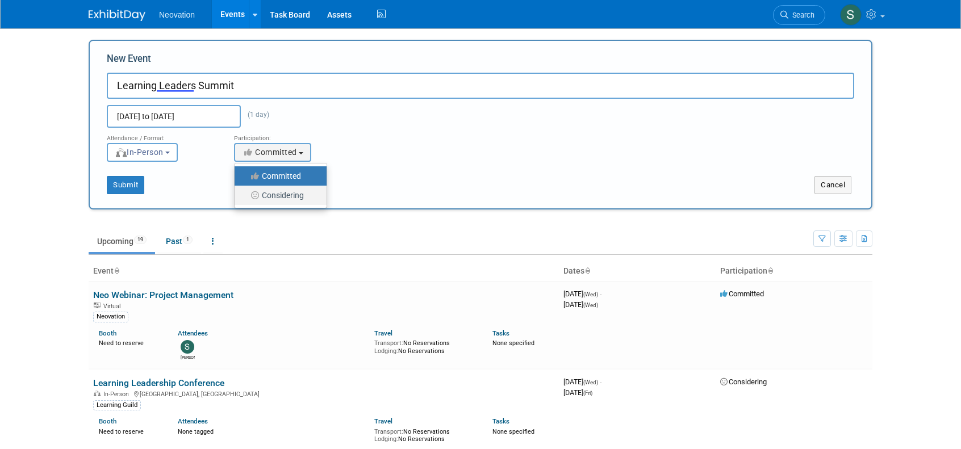
click at [279, 194] on label "Considering" at bounding box center [277, 195] width 75 height 15
click at [245, 194] on input "Considering" at bounding box center [240, 195] width 7 height 7
select select "2"
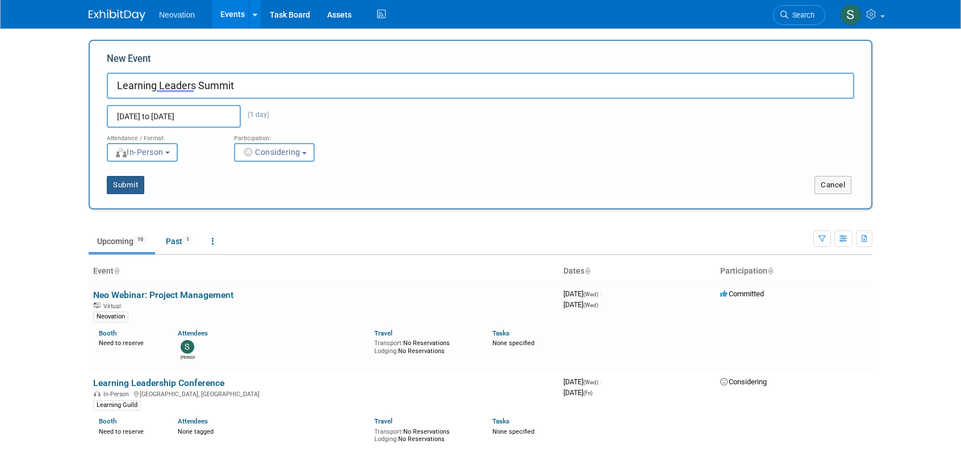
click at [128, 186] on button "Submit" at bounding box center [125, 185] width 37 height 18
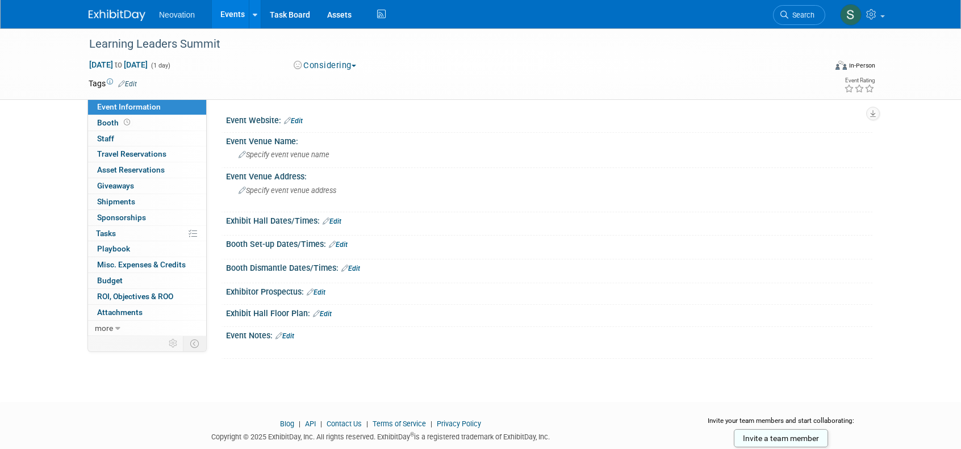
click at [298, 119] on link "Edit" at bounding box center [293, 121] width 19 height 8
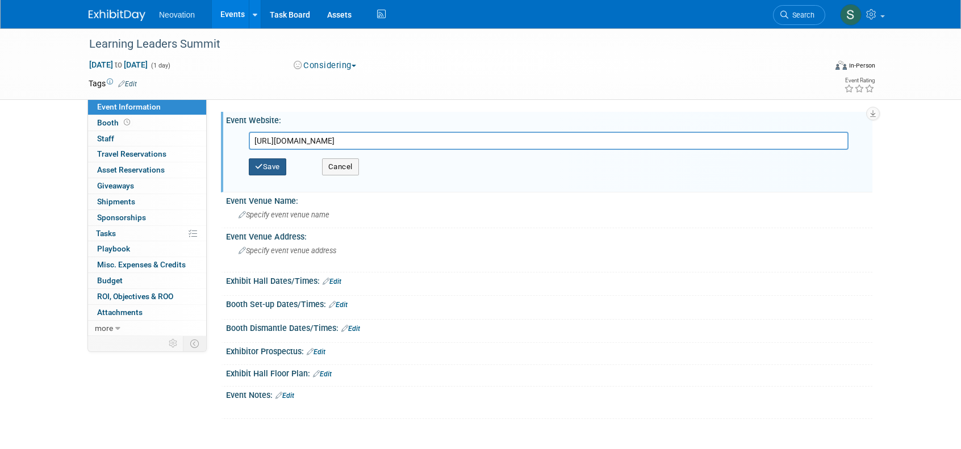
type input "[URL][DOMAIN_NAME]"
click at [273, 169] on button "Save" at bounding box center [267, 166] width 37 height 17
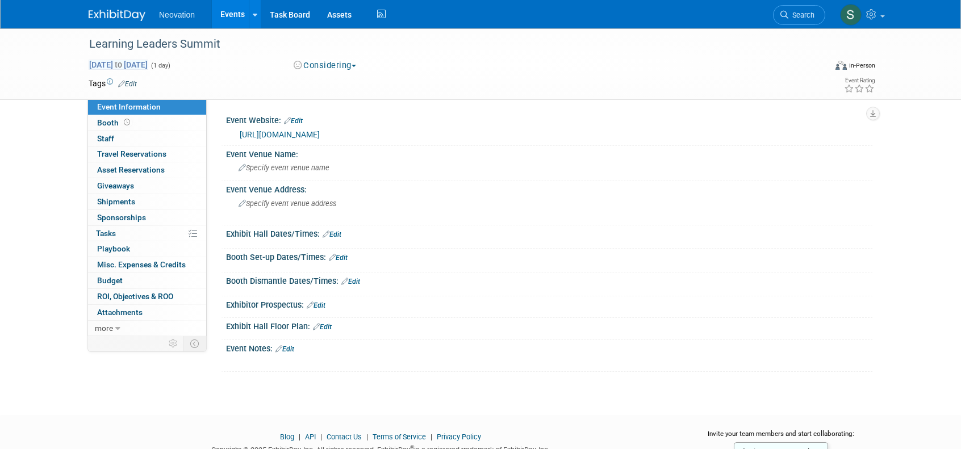
click at [148, 64] on span "[DATE] to [DATE]" at bounding box center [119, 65] width 60 height 10
type input "[DATE]"
select select "9"
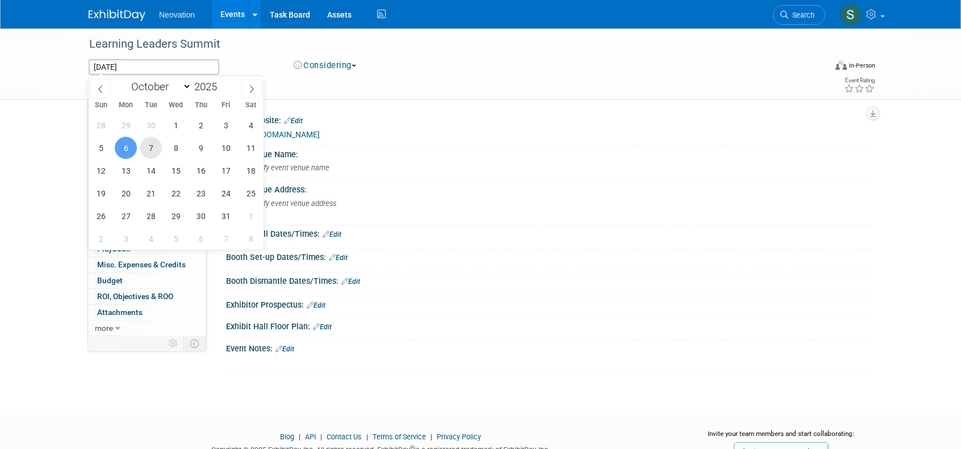
click at [152, 146] on span "7" at bounding box center [151, 148] width 22 height 22
click at [177, 147] on span "8" at bounding box center [176, 148] width 22 height 22
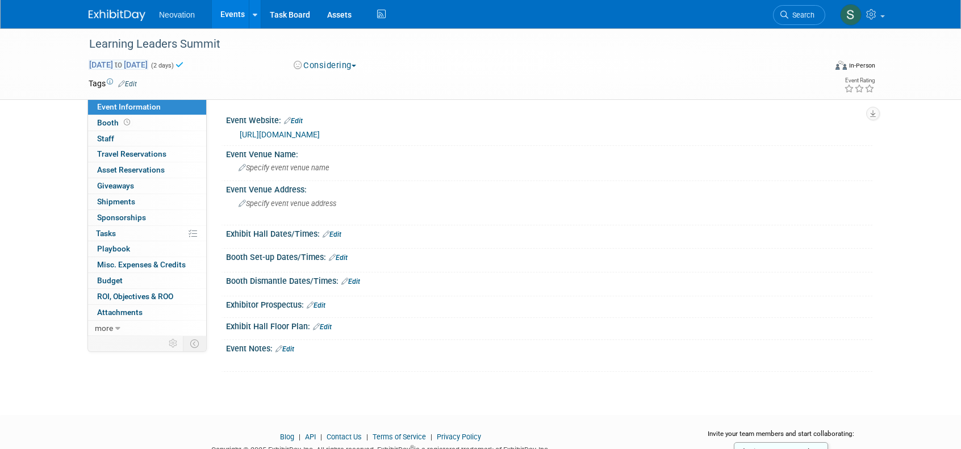
click at [148, 62] on span "Oct 7, 2025 to Oct 8, 2025" at bounding box center [119, 65] width 60 height 10
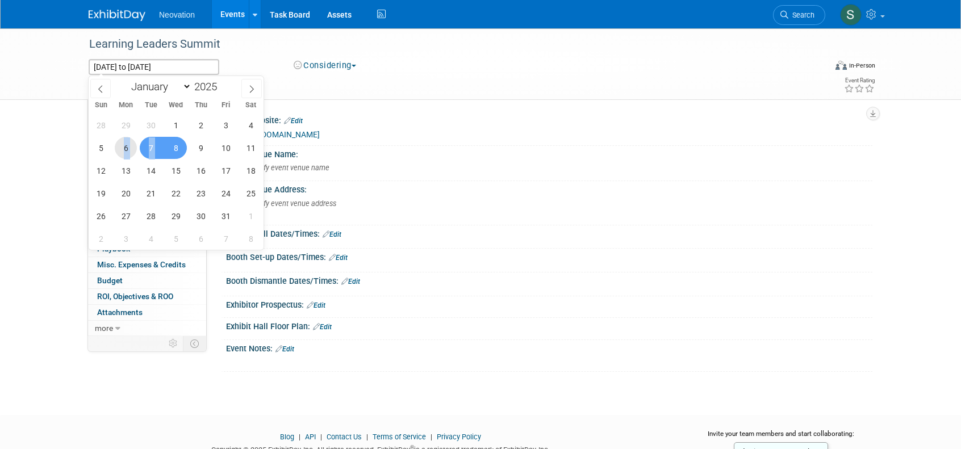
drag, startPoint x: 120, startPoint y: 145, endPoint x: 173, endPoint y: 148, distance: 52.3
click at [173, 148] on div "28 29 30 1 2 3 4 5 6 7 8 9 10 11 12 13 14 15 16 17 18 19 20 21 22 23 24 25 26 2…" at bounding box center [176, 182] width 175 height 136
click at [173, 148] on span "8" at bounding box center [176, 148] width 22 height 22
type input "Oct 8, 2025"
click at [125, 148] on span "6" at bounding box center [126, 148] width 22 height 22
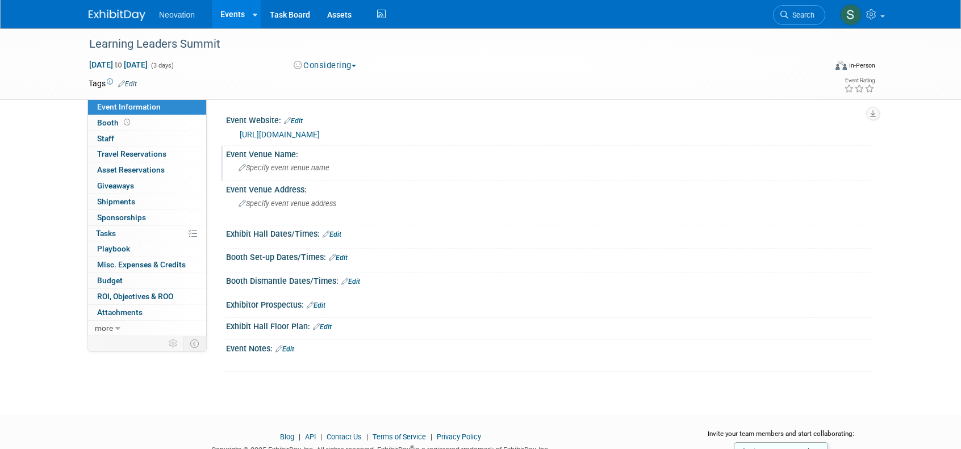
click at [274, 169] on span "Specify event venue name" at bounding box center [284, 168] width 91 height 9
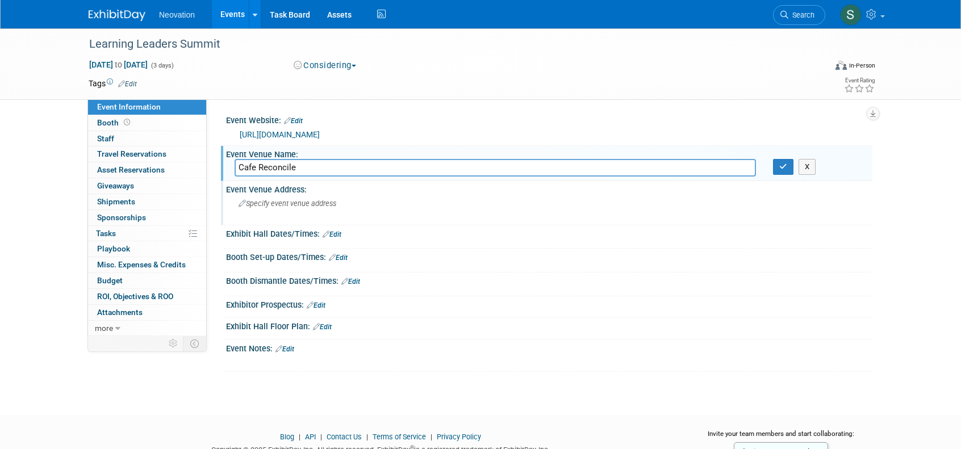
type input "Cafe Reconcile"
click at [271, 203] on span "Specify event venue address" at bounding box center [288, 203] width 98 height 9
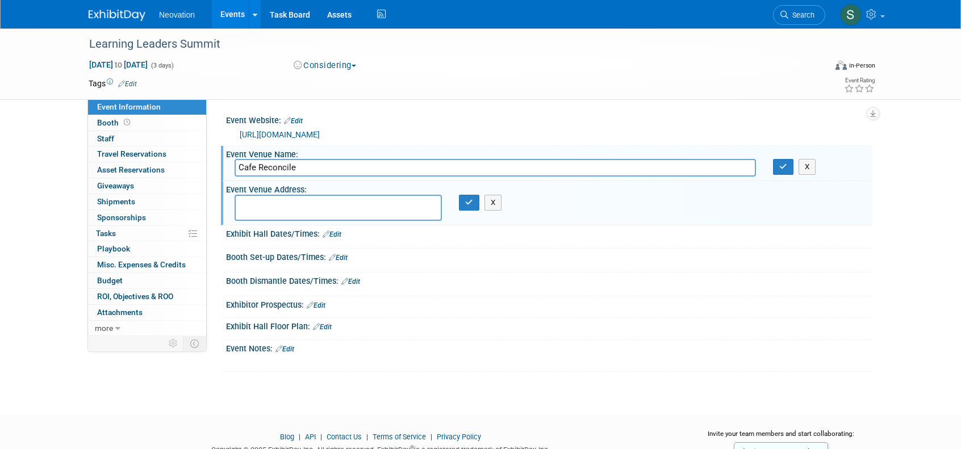
click at [293, 199] on textarea at bounding box center [338, 208] width 207 height 26
paste textarea "1631 Oretha Castle Haley Blvd., New Orleans, LA 70113"
click at [359, 203] on textarea "1631 Oretha Castle Haley Blvd., New Orleans, LA 70113" at bounding box center [338, 208] width 207 height 26
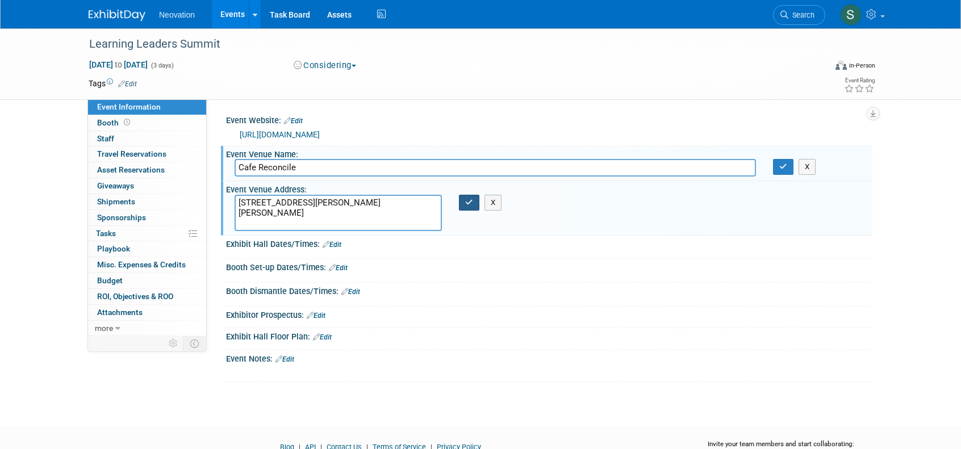
type textarea "1631 Oretha Castle Haley Blvd., New Orleans, LA USA 70113"
click at [465, 206] on button "button" at bounding box center [469, 203] width 20 height 16
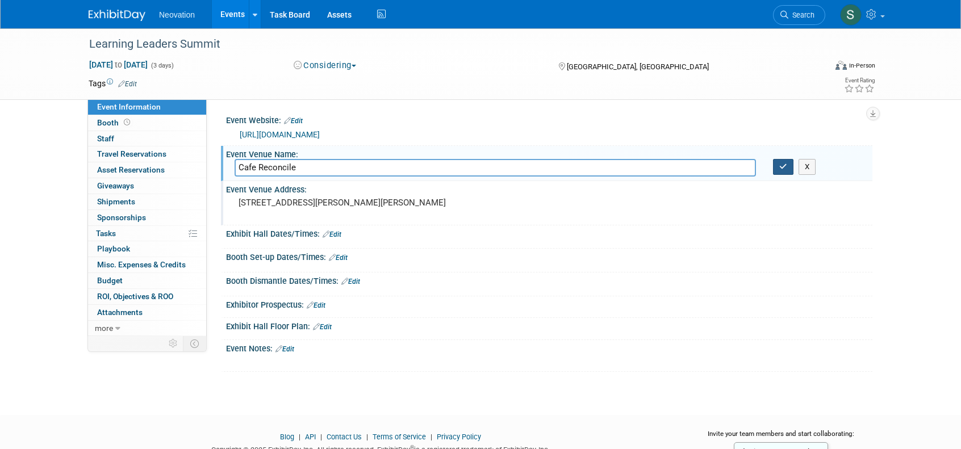
click at [780, 168] on icon "button" at bounding box center [783, 166] width 8 height 7
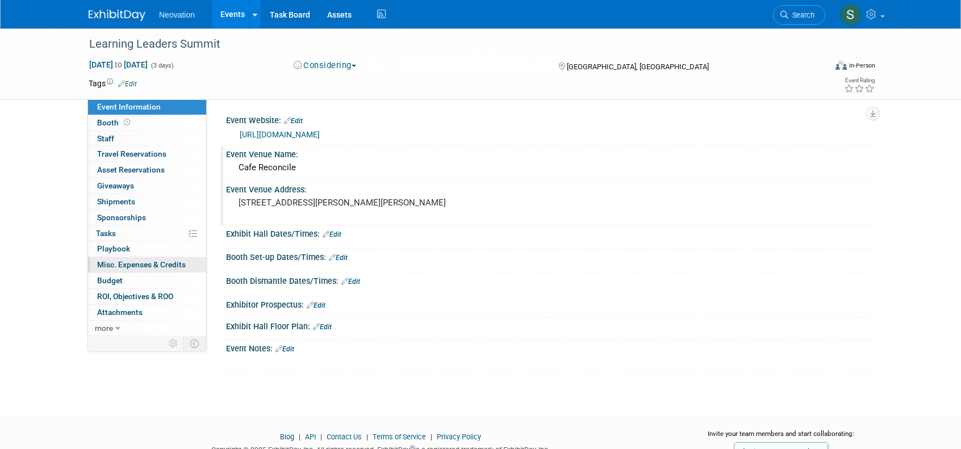
click at [120, 261] on span "Misc. Expenses & Credits 0" at bounding box center [141, 264] width 89 height 9
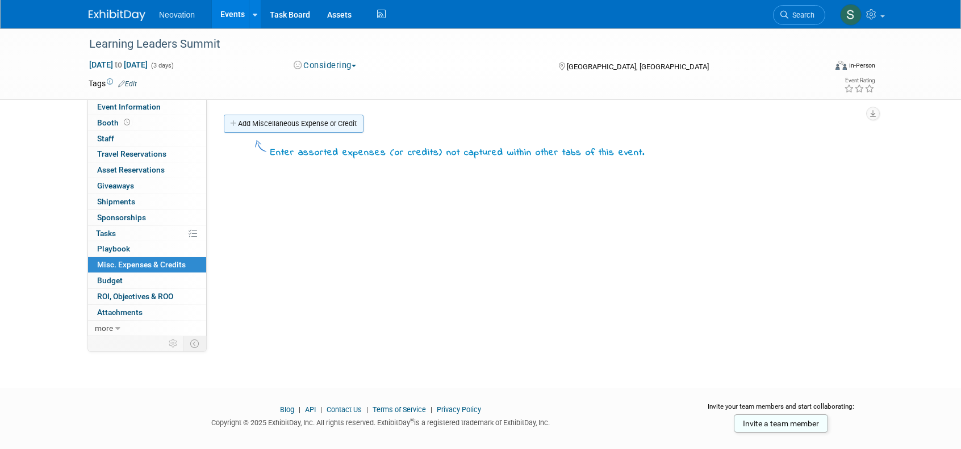
click at [302, 122] on link "Add Miscellaneous Expense or Credit" at bounding box center [294, 124] width 140 height 18
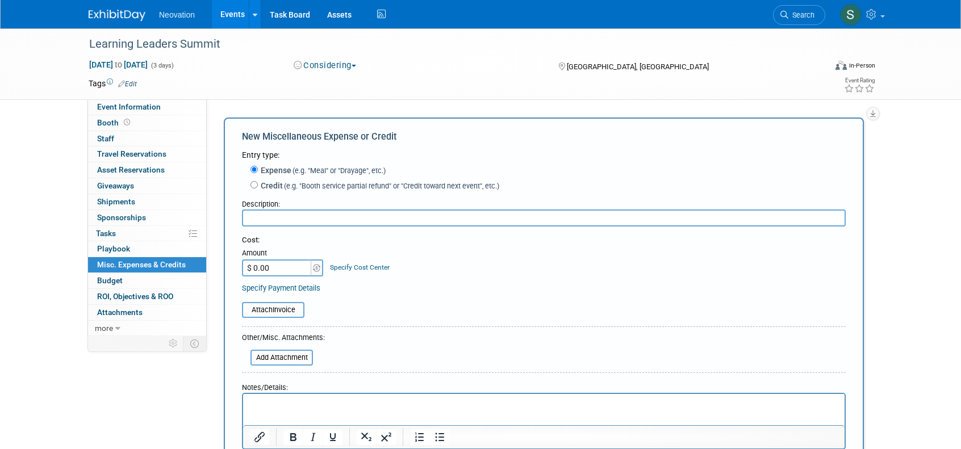
click at [288, 214] on input "text" at bounding box center [544, 218] width 604 height 17
type input "Delegate Registration"
click at [285, 273] on input "$ 0.00" at bounding box center [277, 268] width 71 height 17
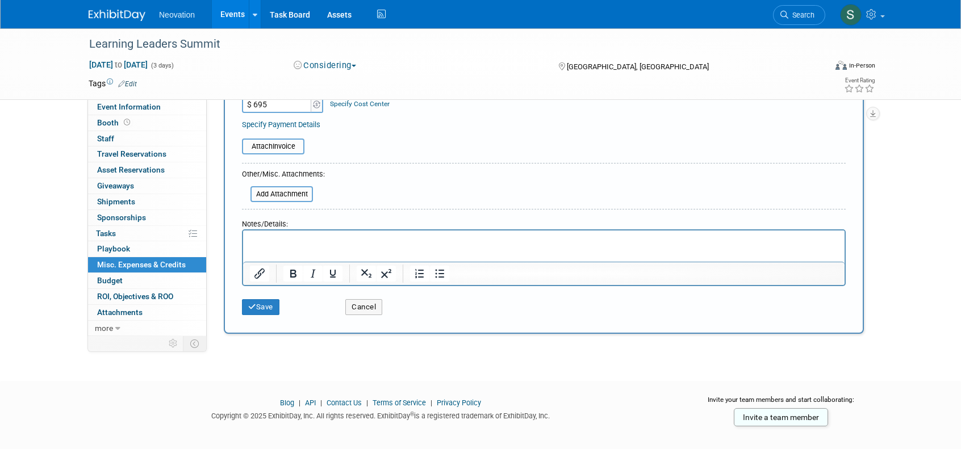
scroll to position [170, 0]
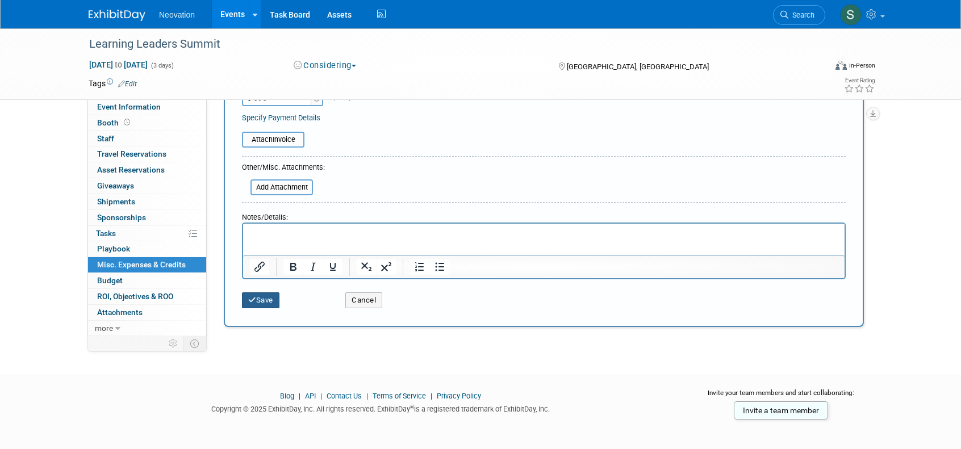
type input "$ 695.00"
click at [251, 300] on icon "submit" at bounding box center [252, 299] width 8 height 7
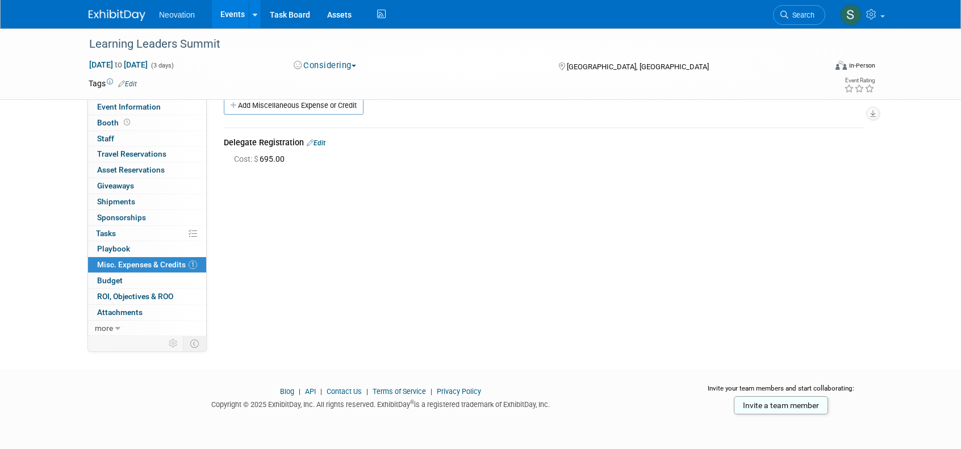
scroll to position [0, 0]
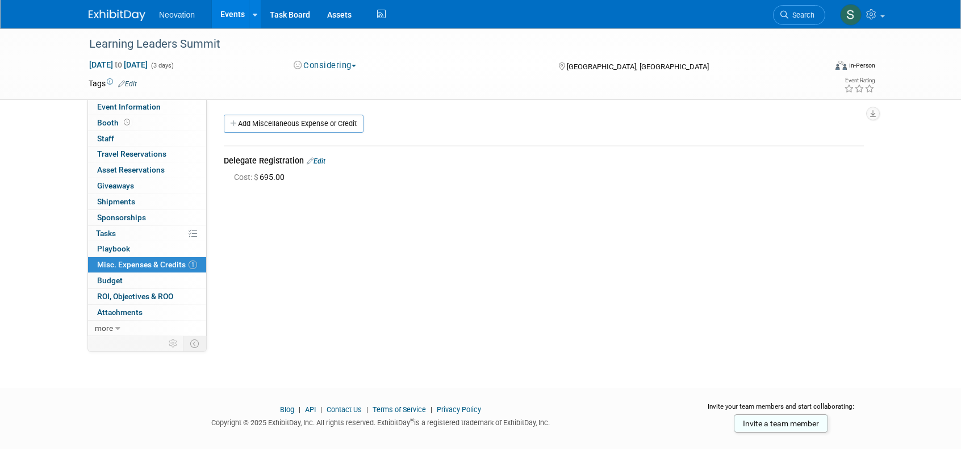
click at [129, 80] on link "Edit" at bounding box center [127, 84] width 19 height 8
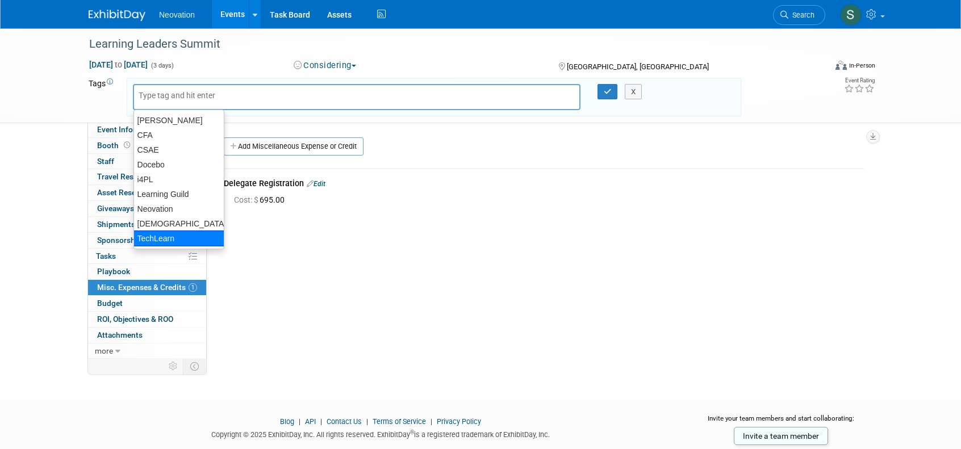
click at [152, 237] on div "TechLearn" at bounding box center [178, 239] width 91 height 16
type input "TechLearn"
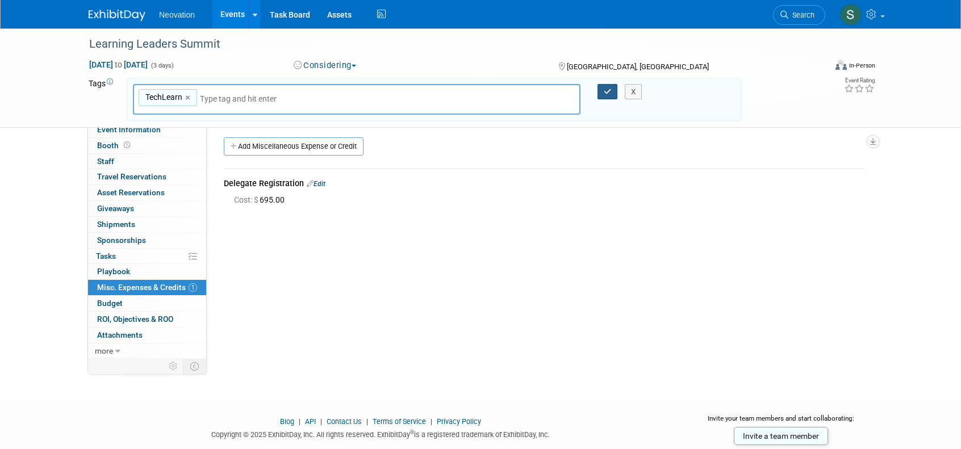
click at [606, 90] on icon "button" at bounding box center [608, 91] width 8 height 7
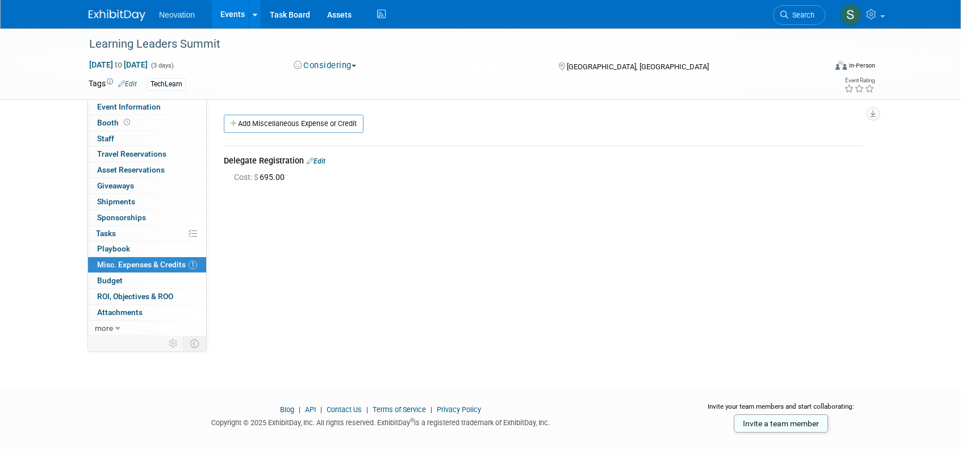
click at [120, 12] on img at bounding box center [117, 15] width 57 height 11
